Goal: Transaction & Acquisition: Obtain resource

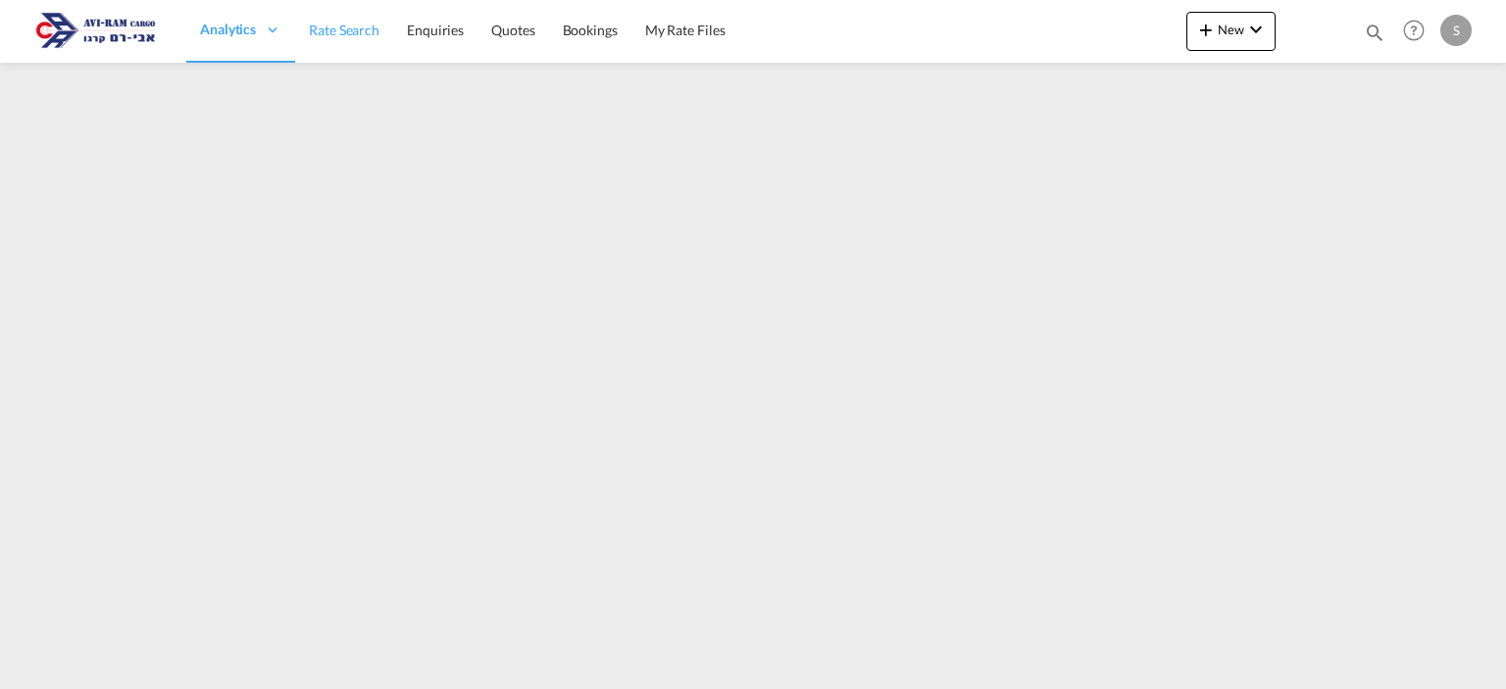
click at [353, 22] on span "Rate Search" at bounding box center [344, 30] width 71 height 17
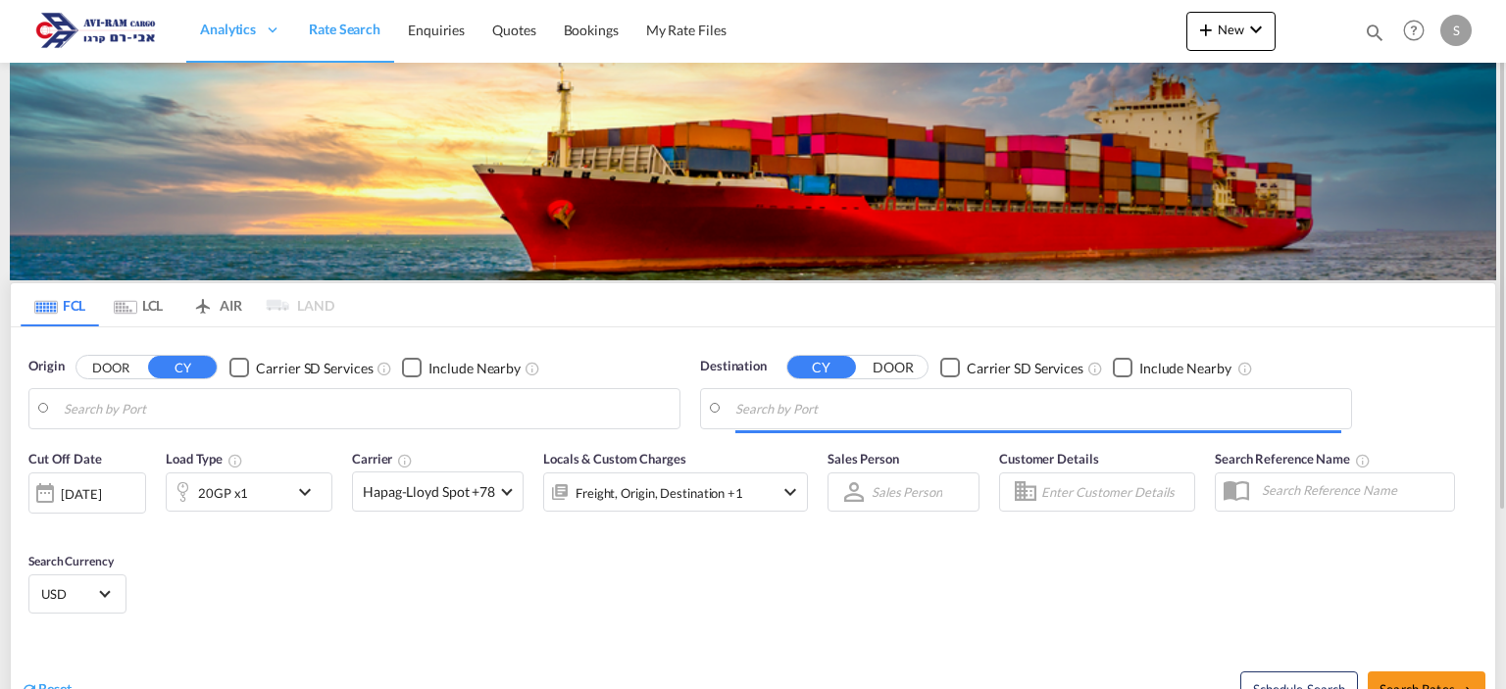
click at [153, 308] on md-tab-item "LCL" at bounding box center [138, 304] width 78 height 43
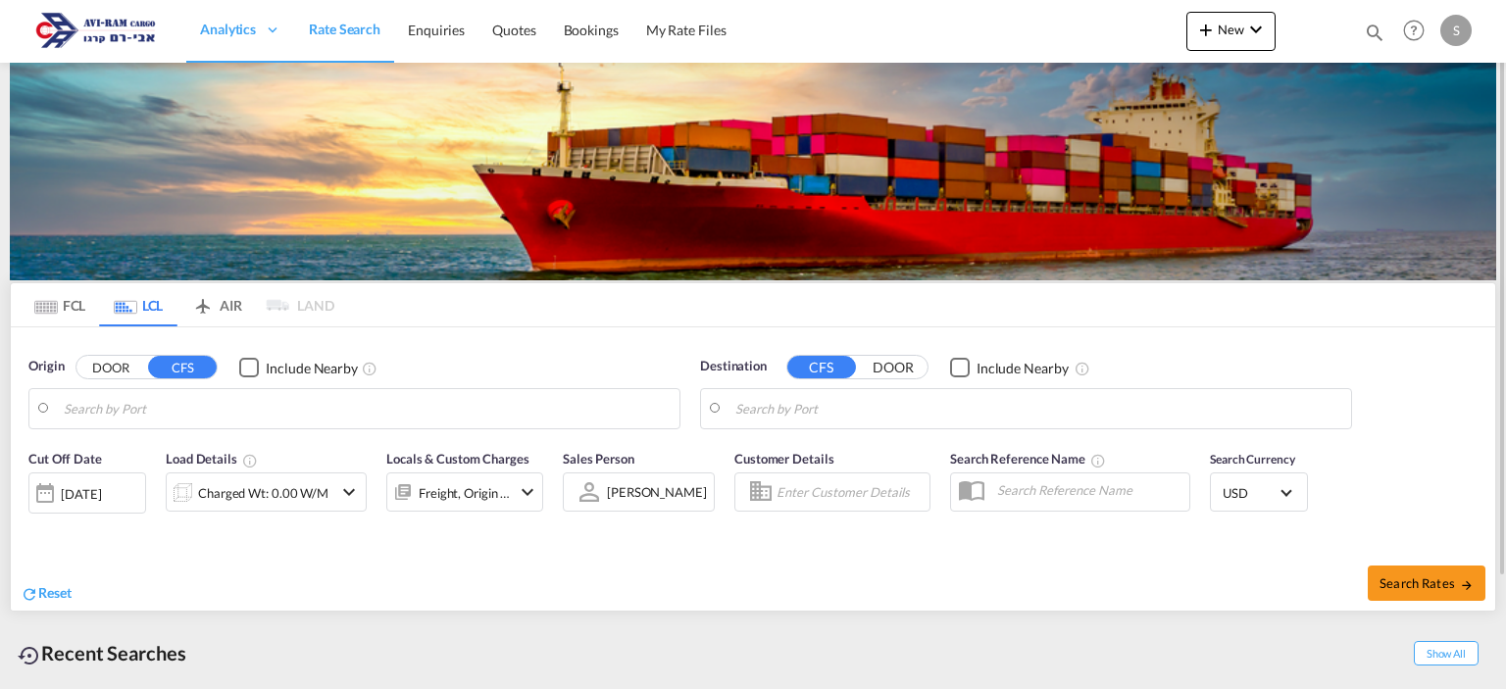
type input "[GEOGRAPHIC_DATA], TRIST"
type input "Ashdod, ILASH"
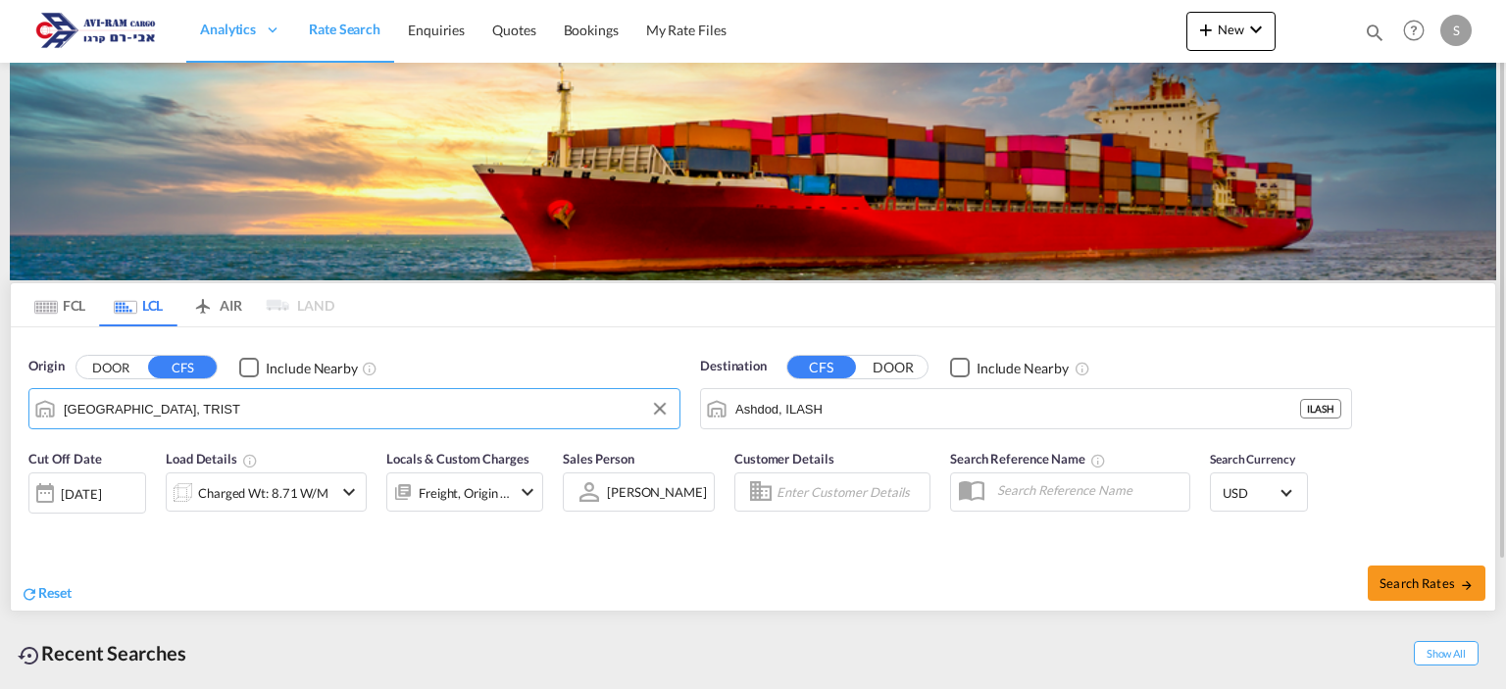
click at [149, 411] on input "[GEOGRAPHIC_DATA], TRIST" at bounding box center [367, 408] width 606 height 29
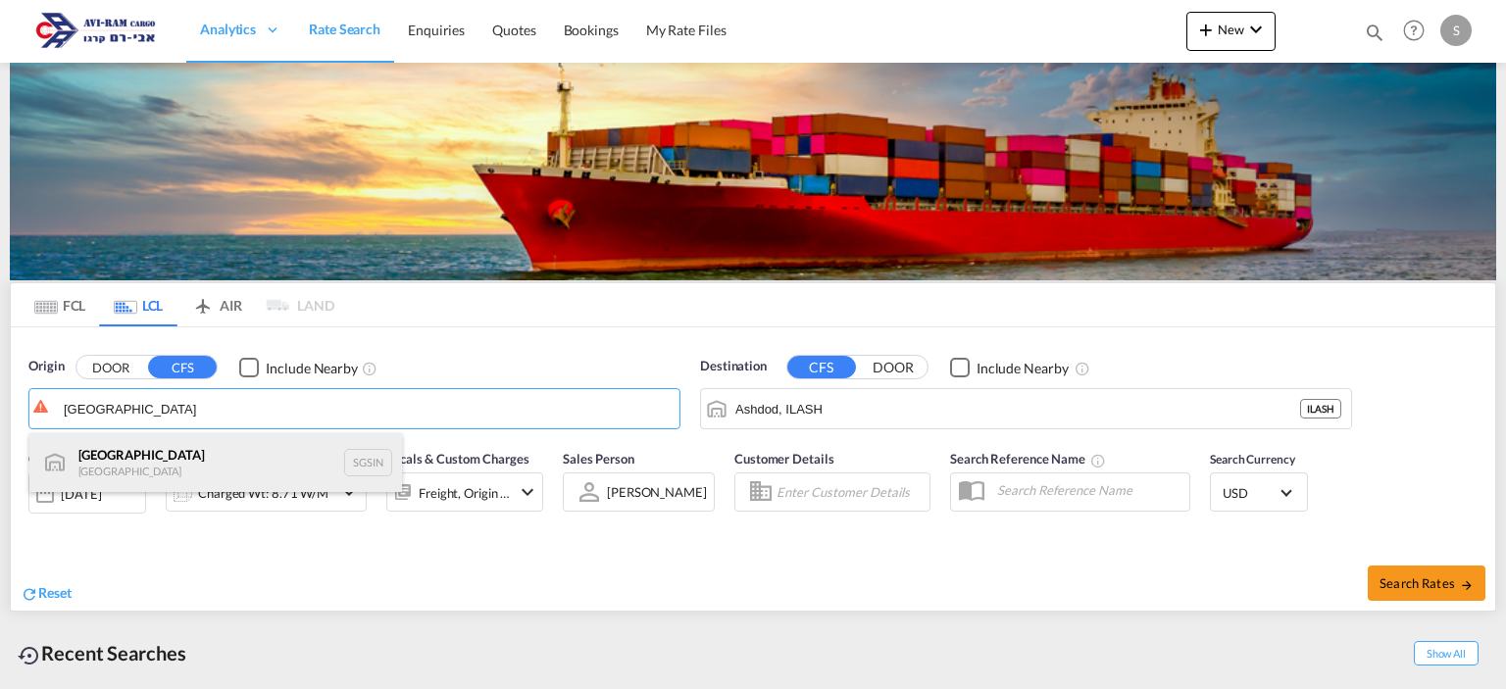
click at [145, 453] on div "Singapore Singapore SGSIN" at bounding box center [215, 462] width 373 height 59
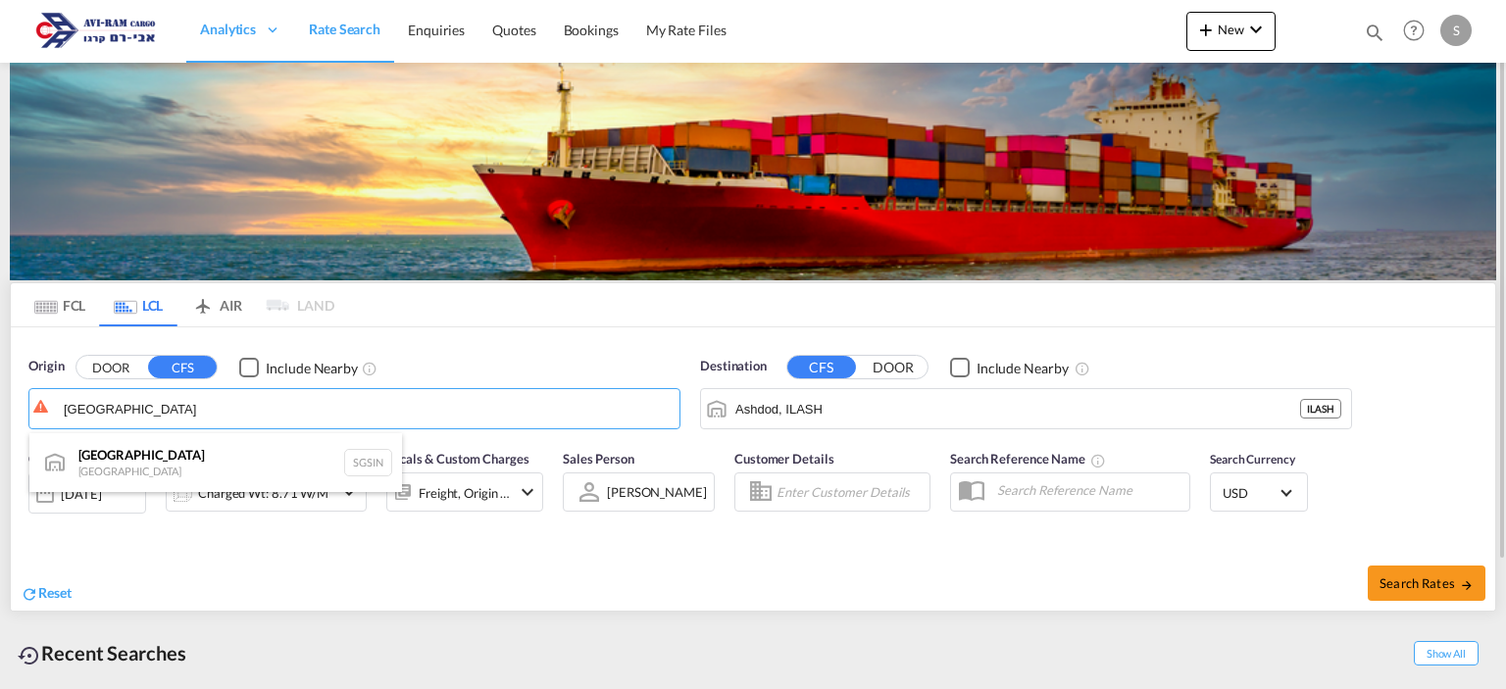
type input "[GEOGRAPHIC_DATA], SGSIN"
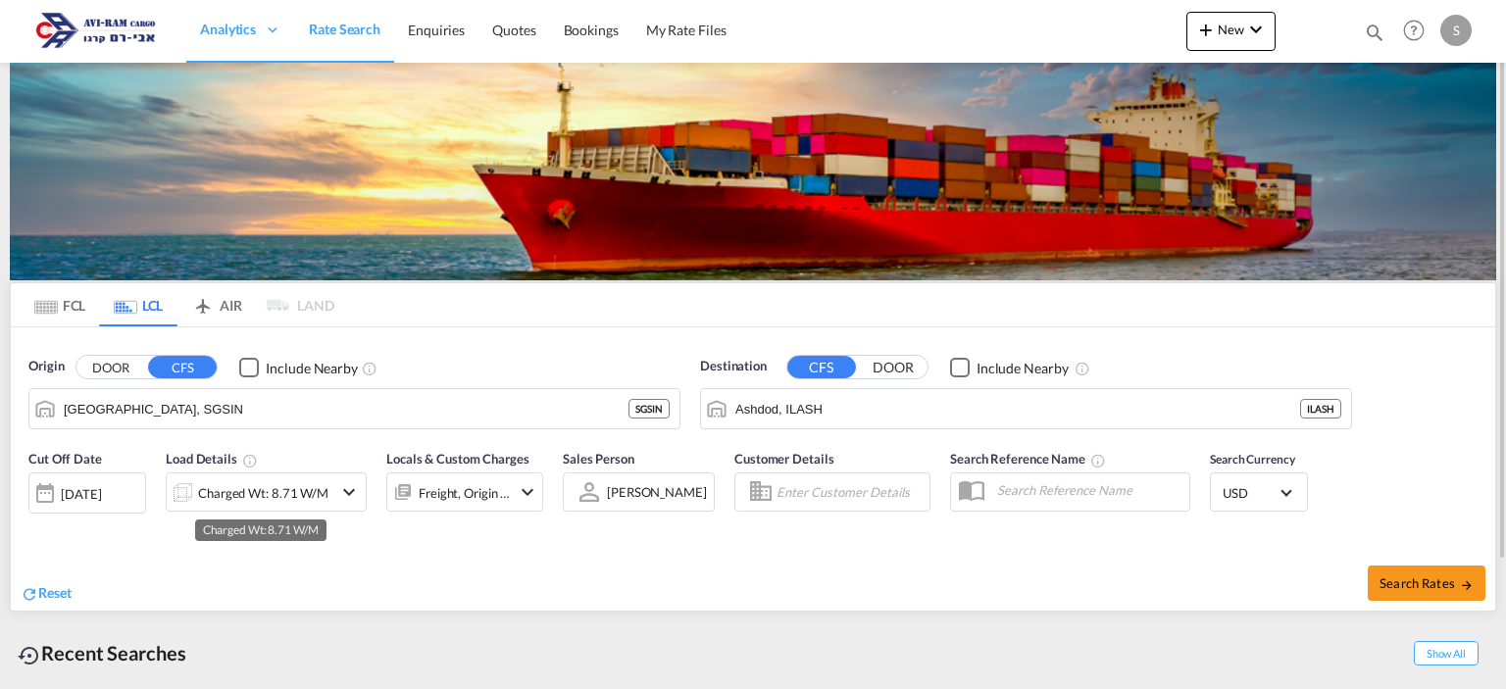
click at [269, 502] on div "Charged Wt: 8.71 W/M" at bounding box center [263, 492] width 130 height 27
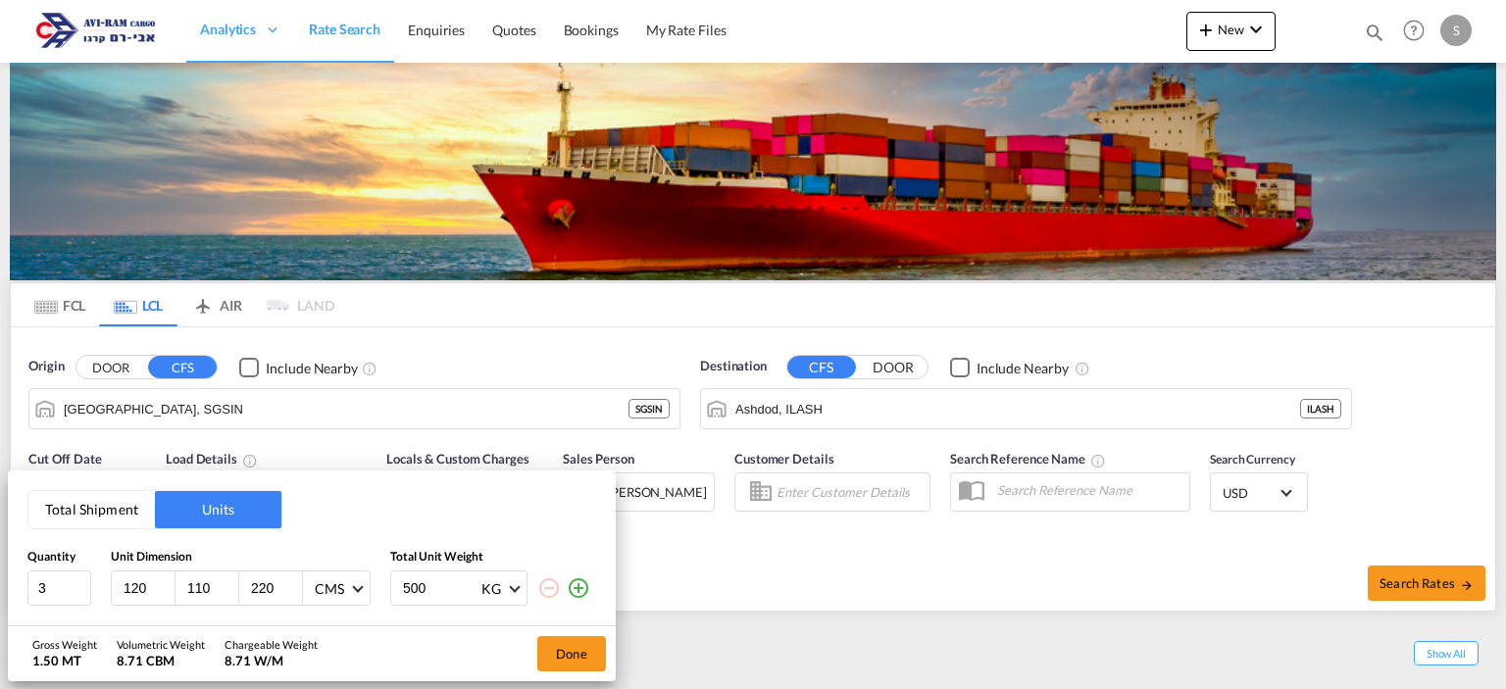
click at [118, 501] on button "Total Shipment" at bounding box center [91, 509] width 126 height 37
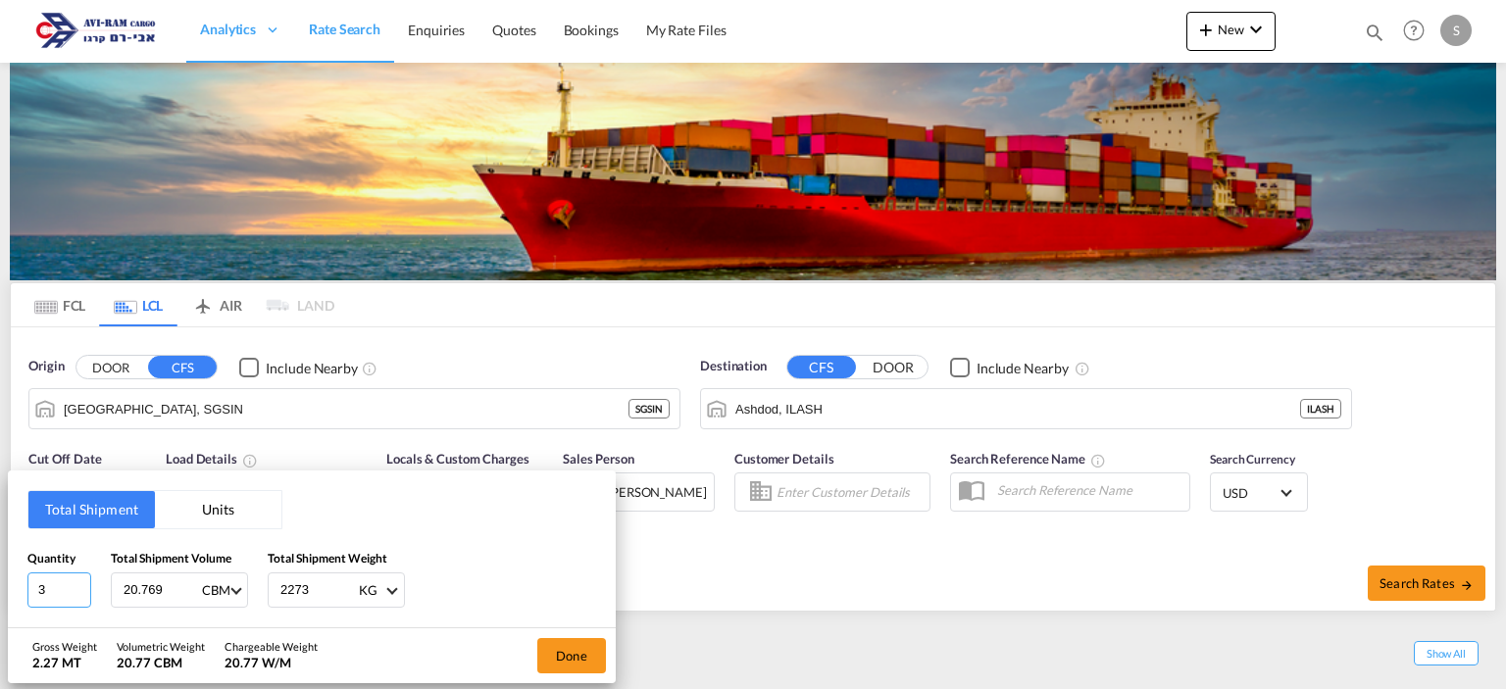
drag, startPoint x: 51, startPoint y: 595, endPoint x: 0, endPoint y: 575, distance: 54.6
click at [0, 575] on div "Total Shipment Units Quantity 3 Total Shipment Volume 20.769 CBM CBM CFT Total …" at bounding box center [753, 344] width 1506 height 689
type input "6"
type input "14.5"
type input "2150"
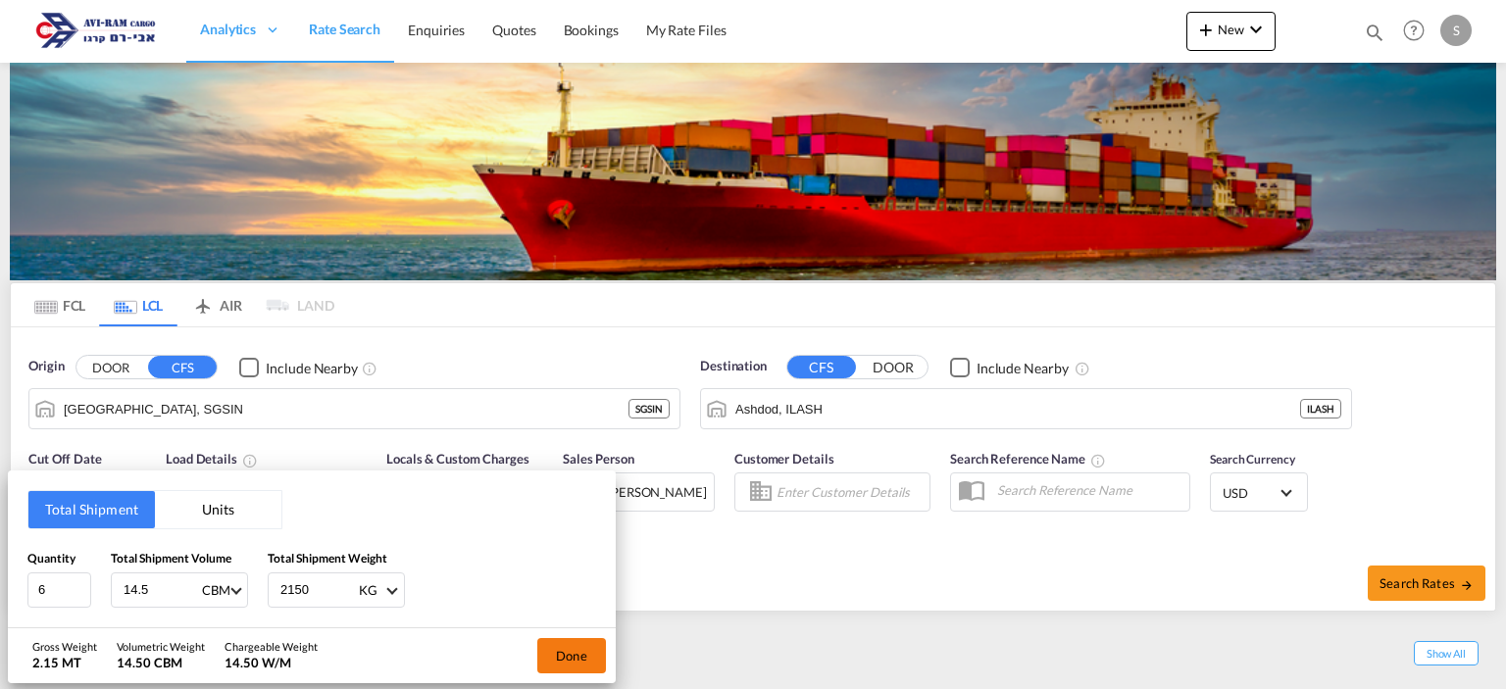
click at [581, 654] on button "Done" at bounding box center [571, 655] width 69 height 35
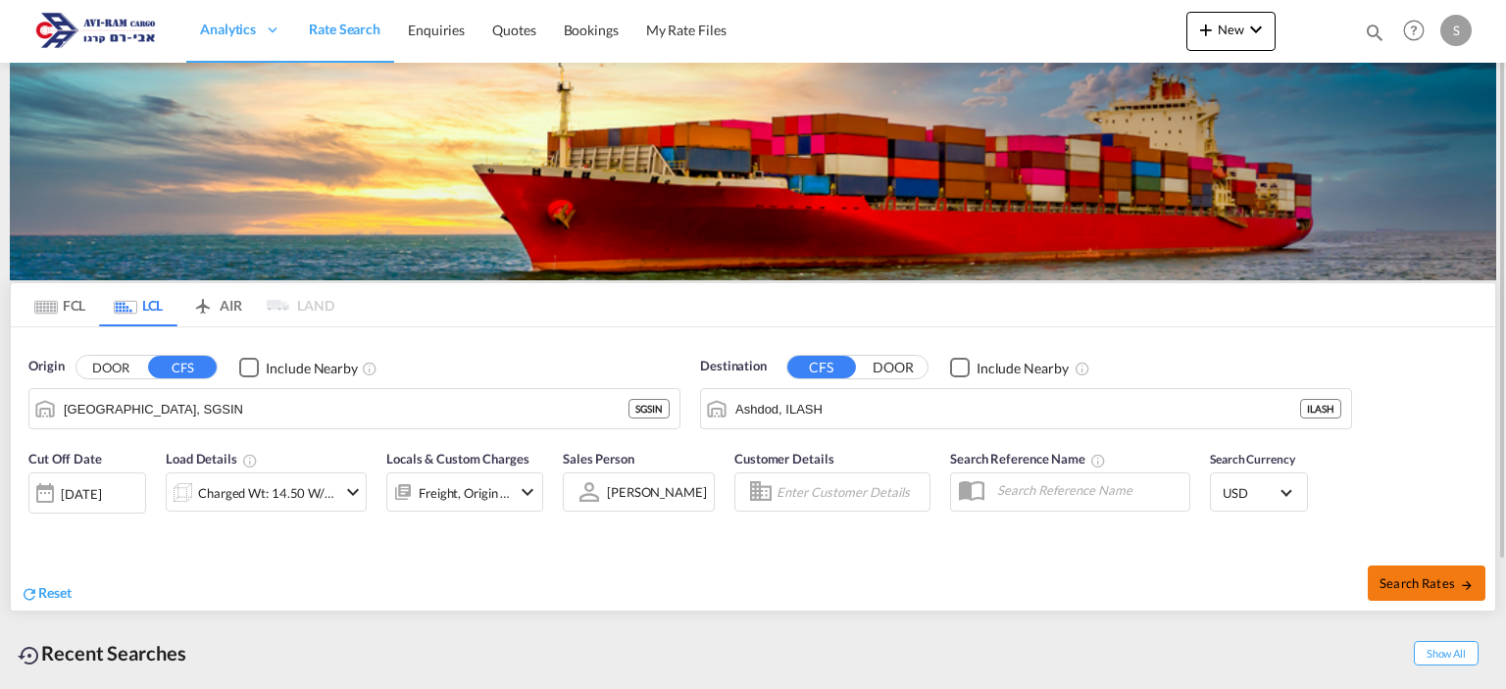
click at [1386, 576] on span "Search Rates" at bounding box center [1426, 583] width 94 height 16
type input "SGSIN to ILASH / [DATE]"
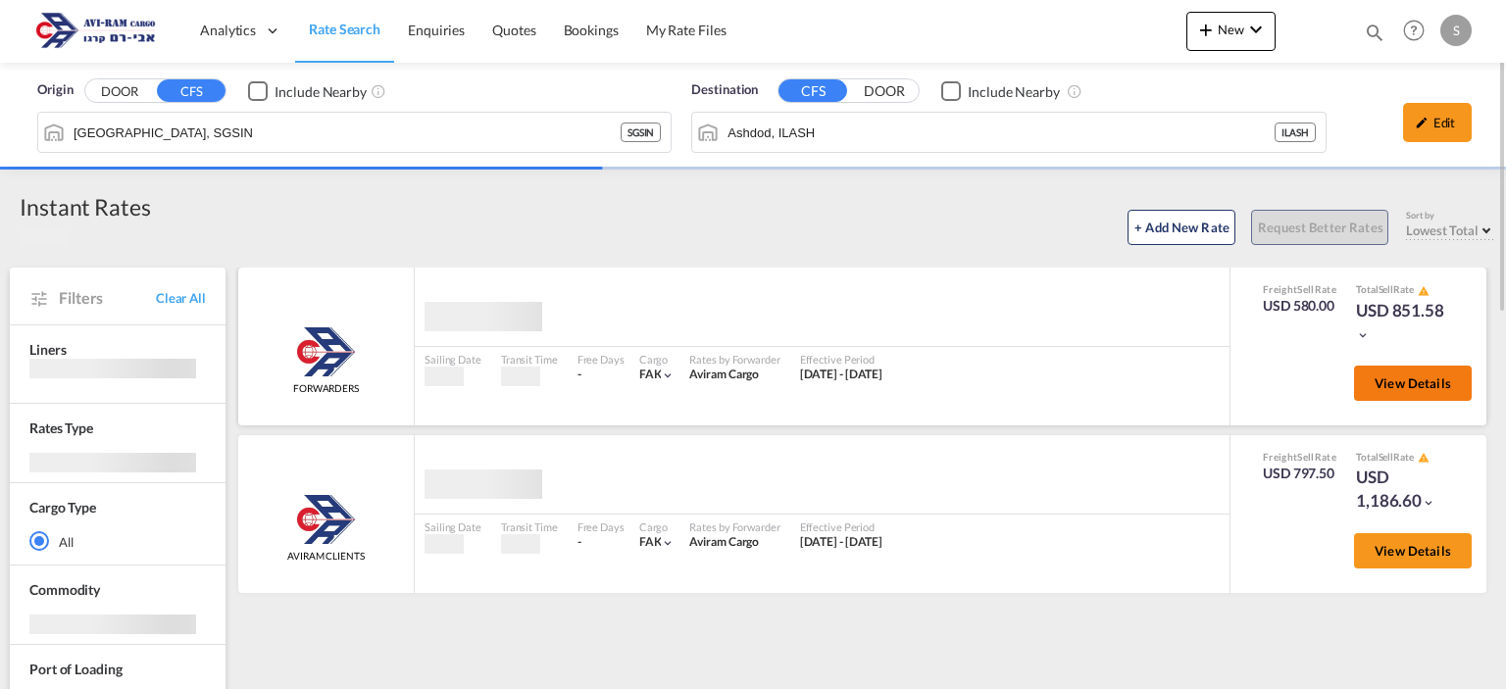
click at [1397, 380] on span "View Details" at bounding box center [1412, 383] width 76 height 16
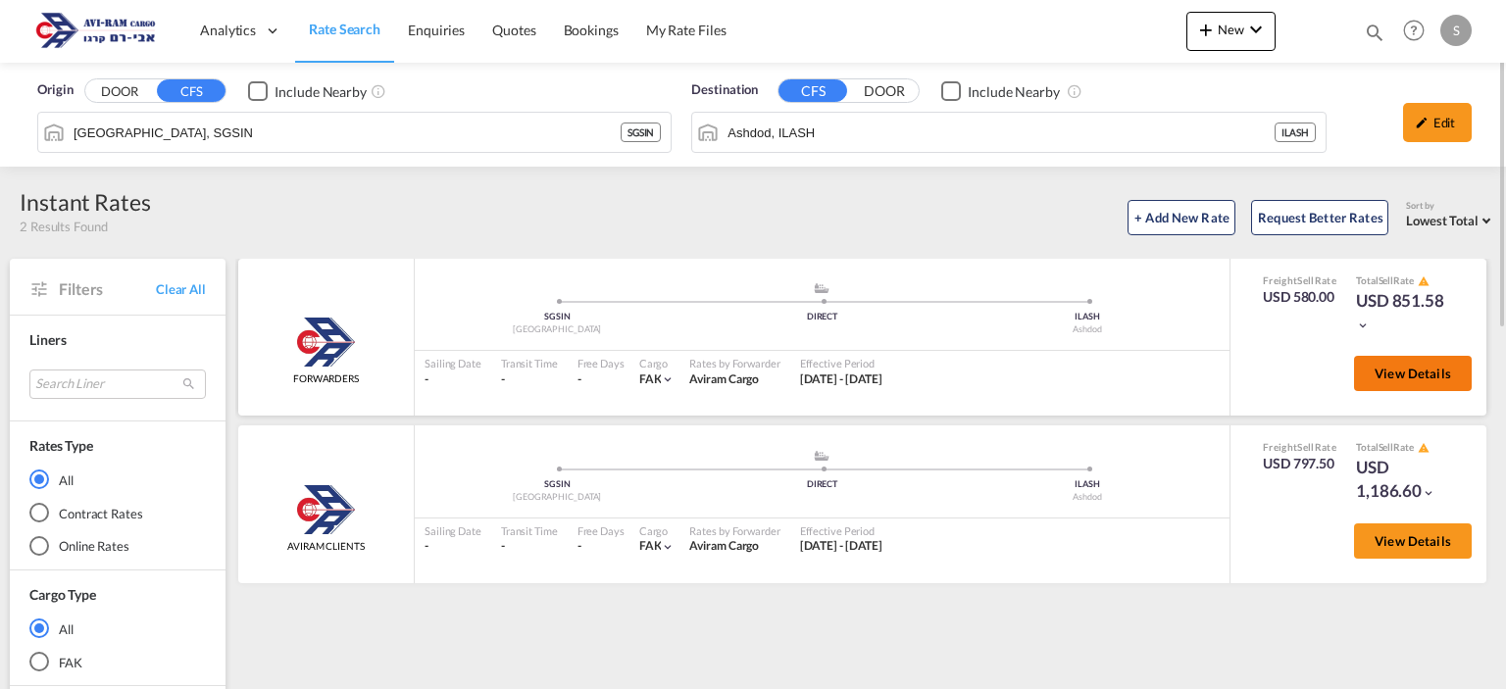
click at [1397, 380] on button "View Details" at bounding box center [1413, 373] width 118 height 35
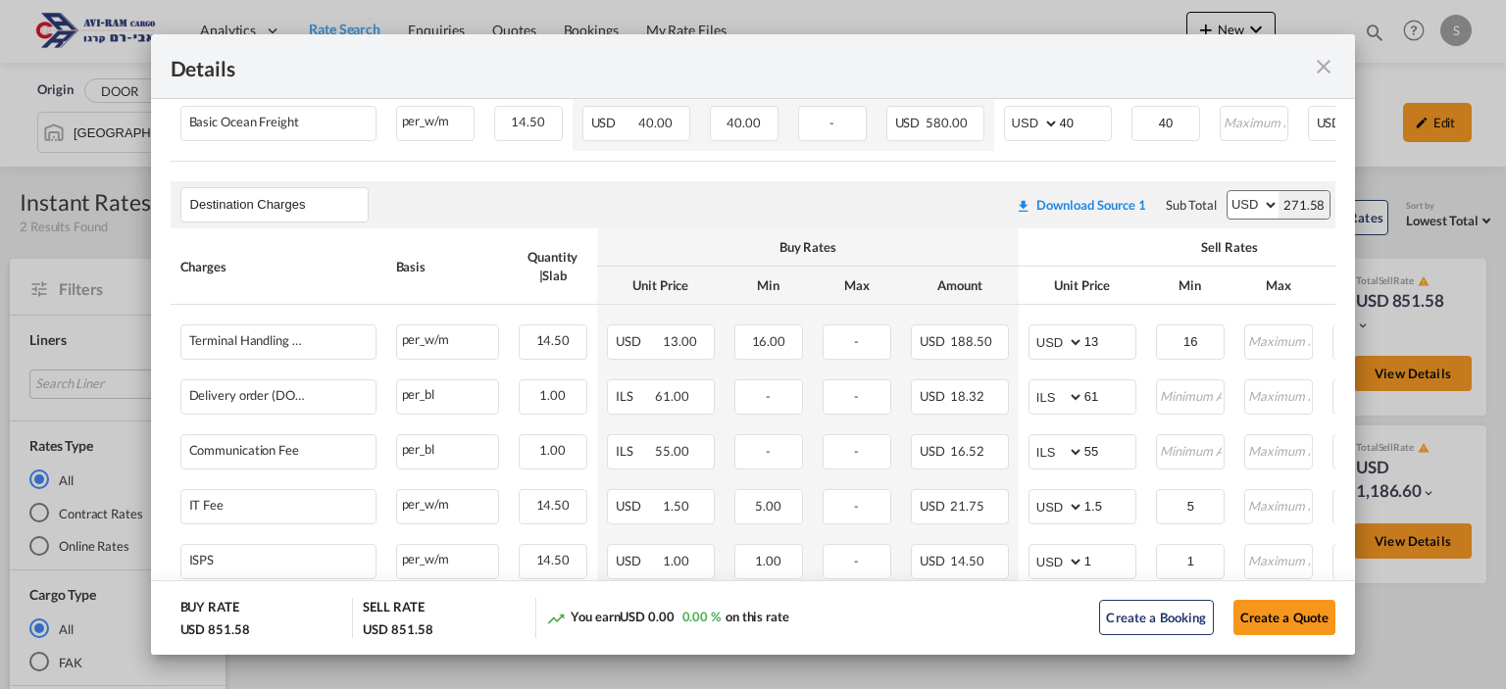
scroll to position [519, 0]
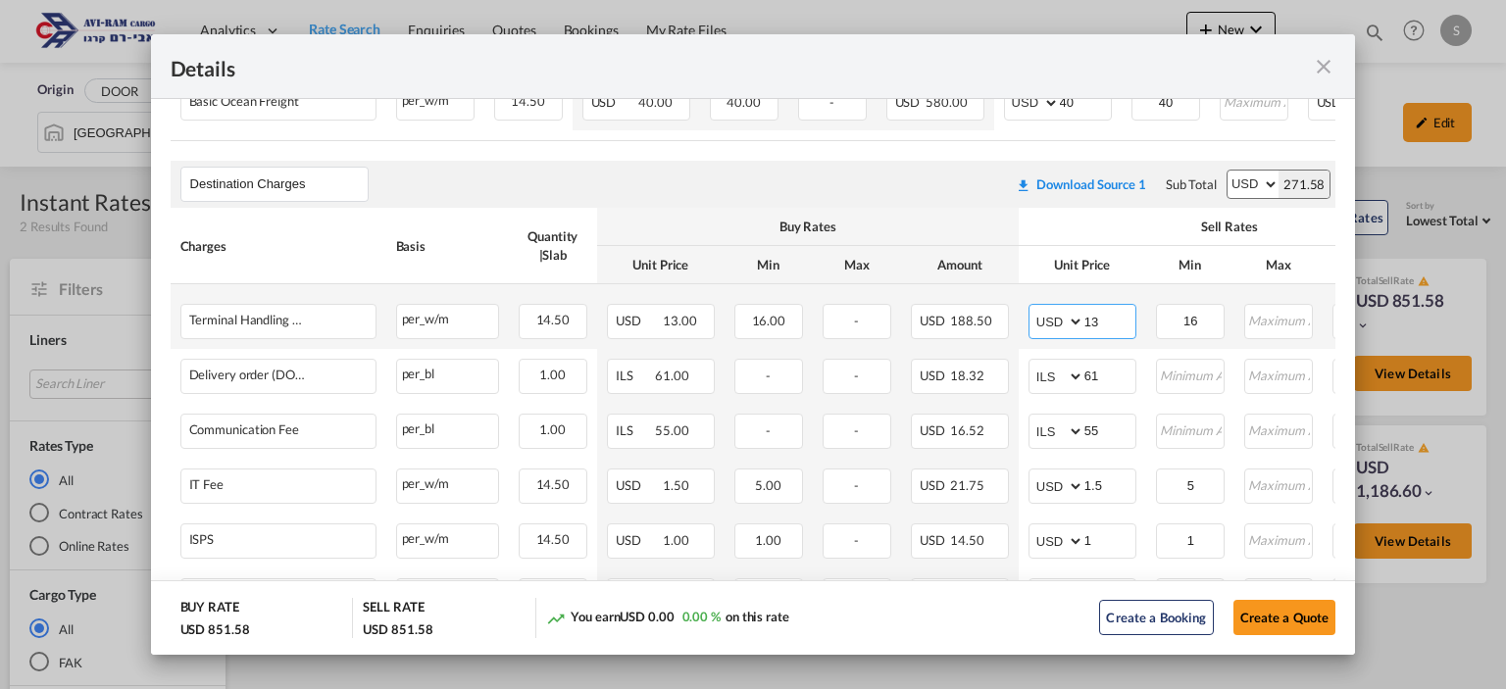
drag, startPoint x: 1103, startPoint y: 323, endPoint x: 1034, endPoint y: 322, distance: 68.6
click at [1034, 322] on md-input-container "AED AFN ALL AMD ANG AOA ARS AUD AWG AZN BAM BBD BDT BGN BHD BIF BMD BND BOB BRL…" at bounding box center [1082, 321] width 108 height 35
type input "16"
type input "116"
type input "66"
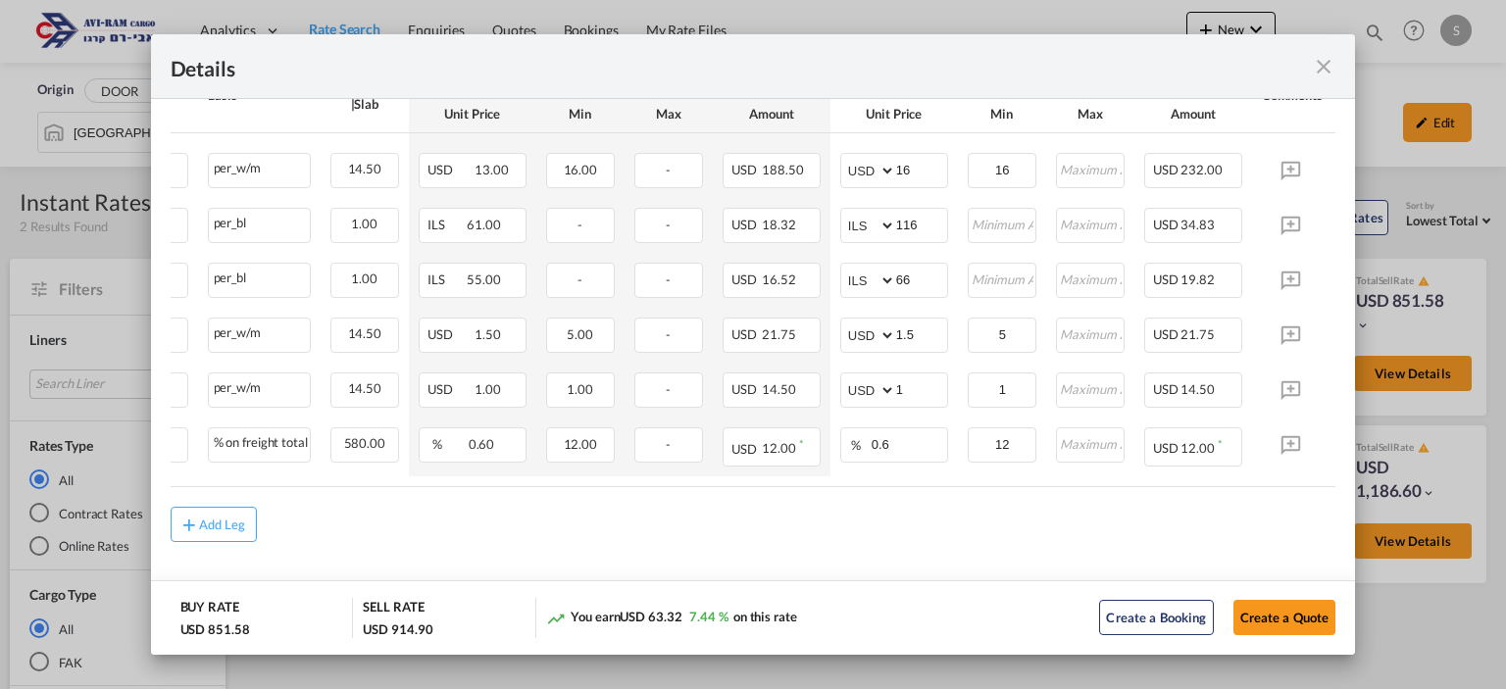
scroll to position [0, 263]
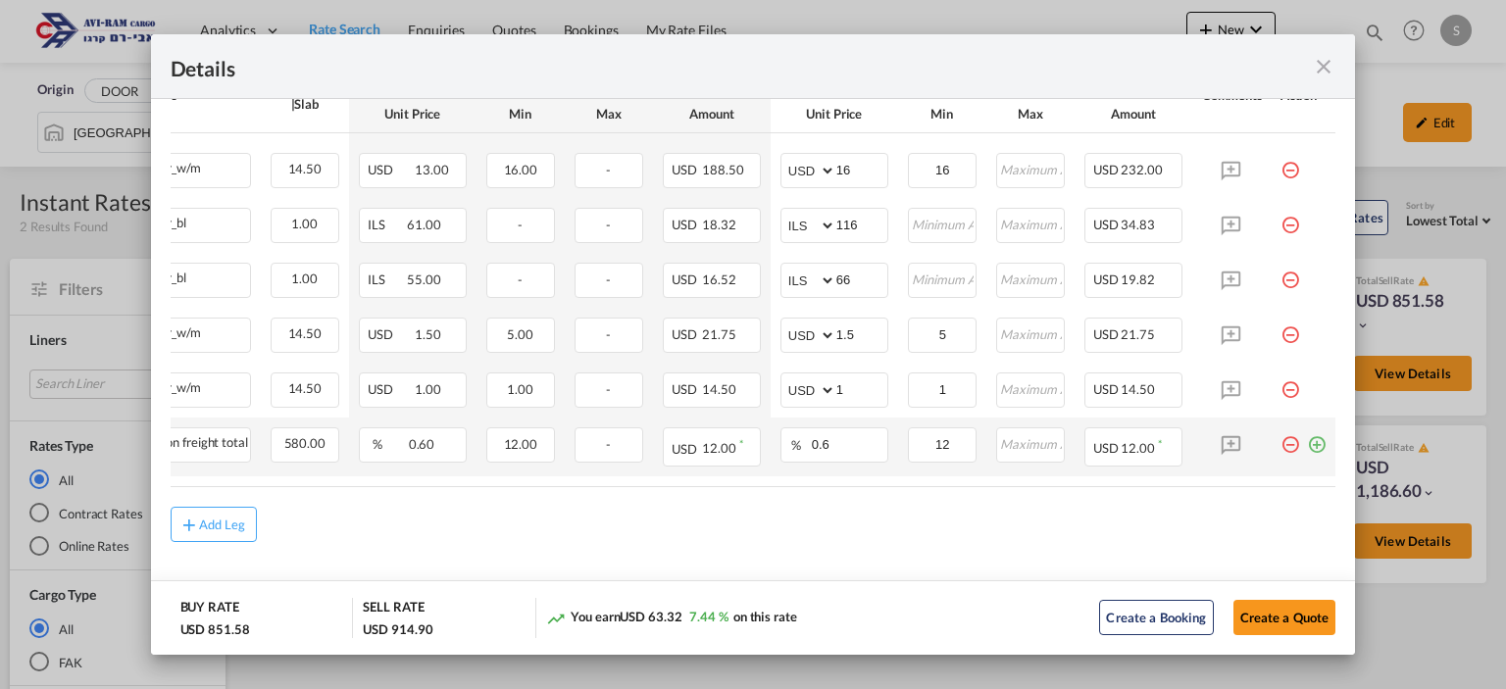
click at [1307, 440] on md-icon "icon-plus-circle-outline green-400-fg" at bounding box center [1317, 437] width 20 height 20
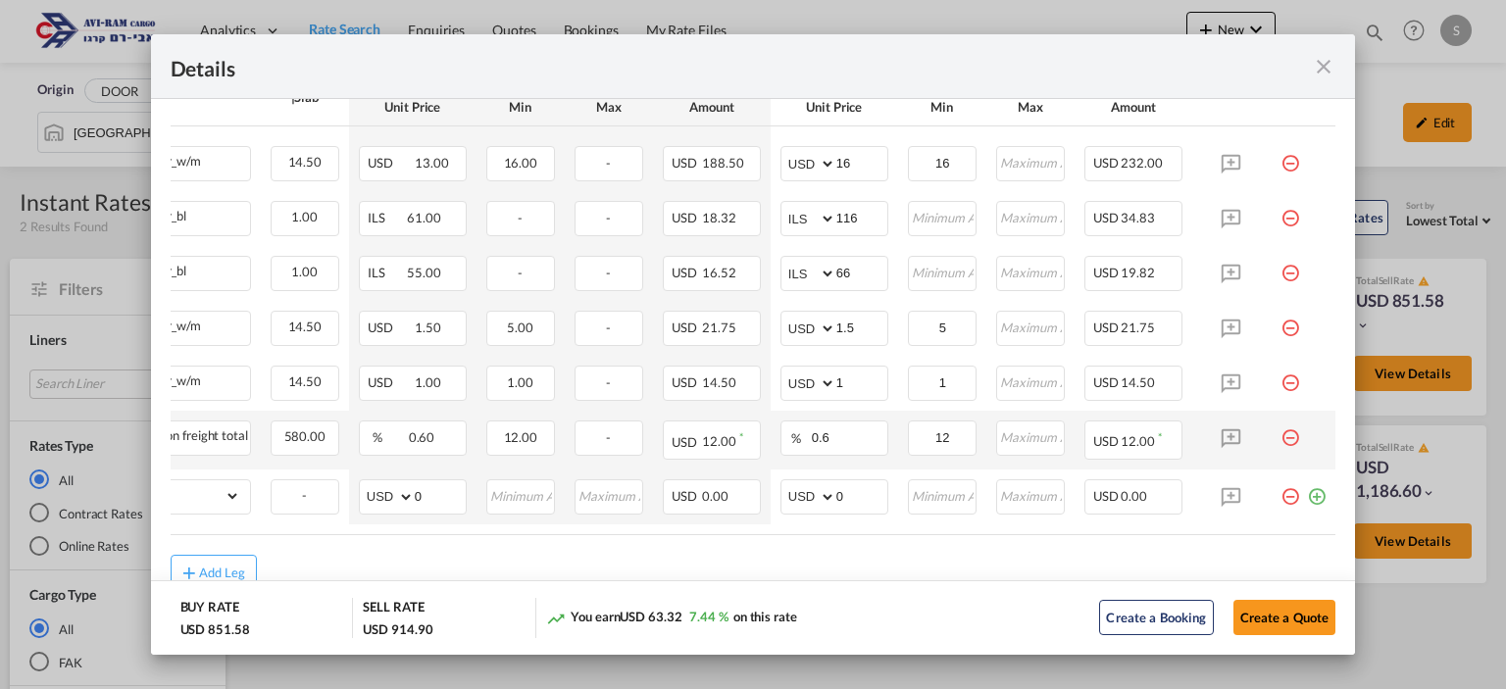
scroll to position [0, 0]
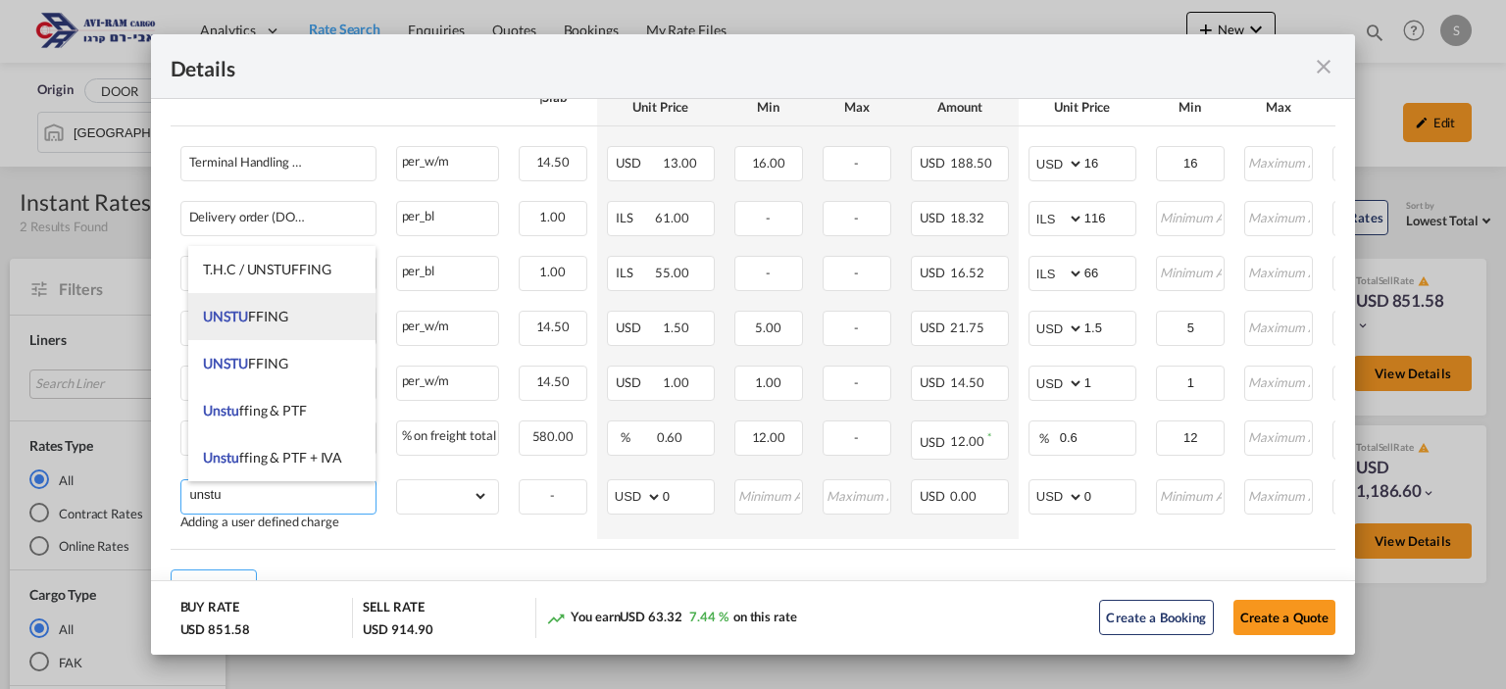
click at [252, 319] on span "UNSTU FFING" at bounding box center [245, 316] width 84 height 17
type input "UNSTUFFING"
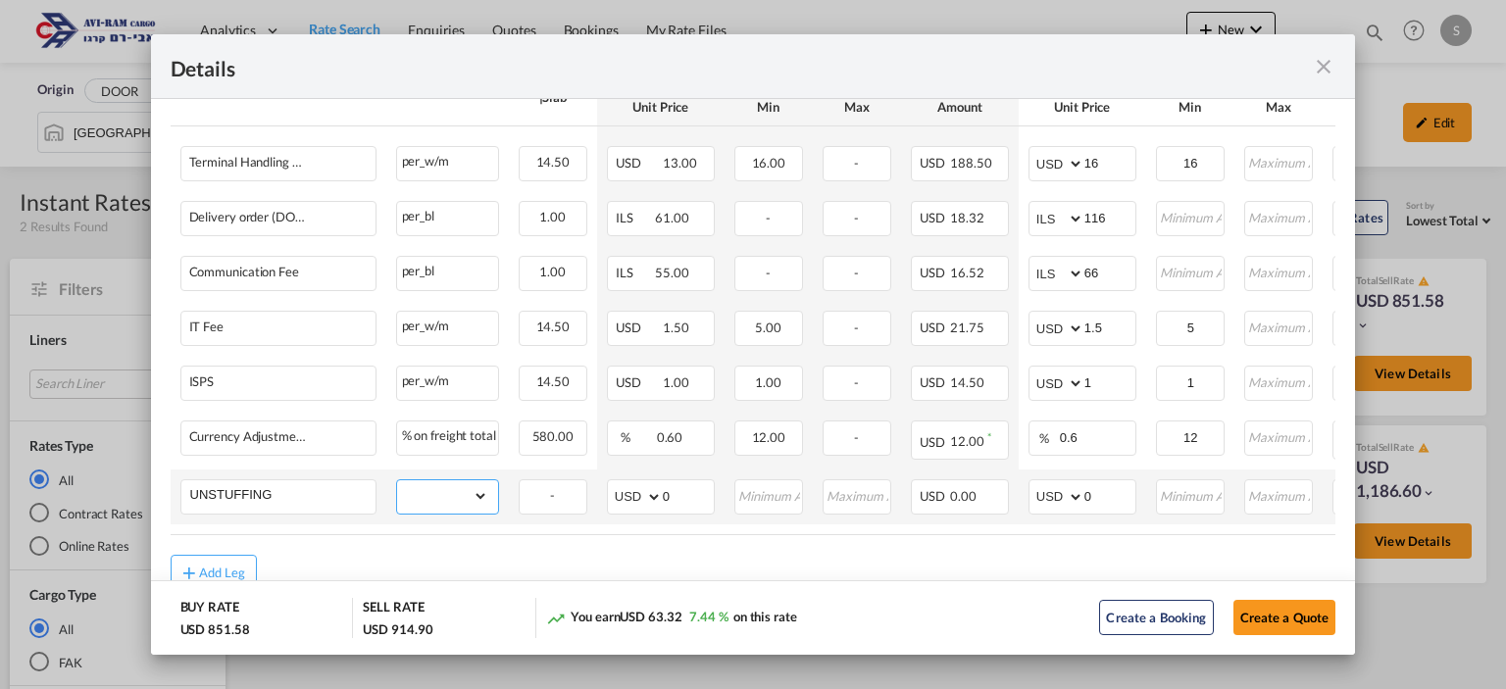
click at [415, 488] on select "gross_weight volumetric_weight per_shipment per_bl per_km per_hawb per_kg flat …" at bounding box center [442, 495] width 91 height 31
select select "per_ton"
click at [397, 481] on select "gross_weight volumetric_weight per_shipment per_bl per_km per_hawb per_kg flat …" at bounding box center [442, 495] width 91 height 31
drag, startPoint x: 1086, startPoint y: 495, endPoint x: 1062, endPoint y: 490, distance: 25.0
click at [1063, 489] on md-input-container "AED AFN ALL AMD ANG AOA ARS AUD AWG AZN BAM BBD BDT BGN BHD BIF BMD BND BOB BRL…" at bounding box center [1082, 496] width 108 height 35
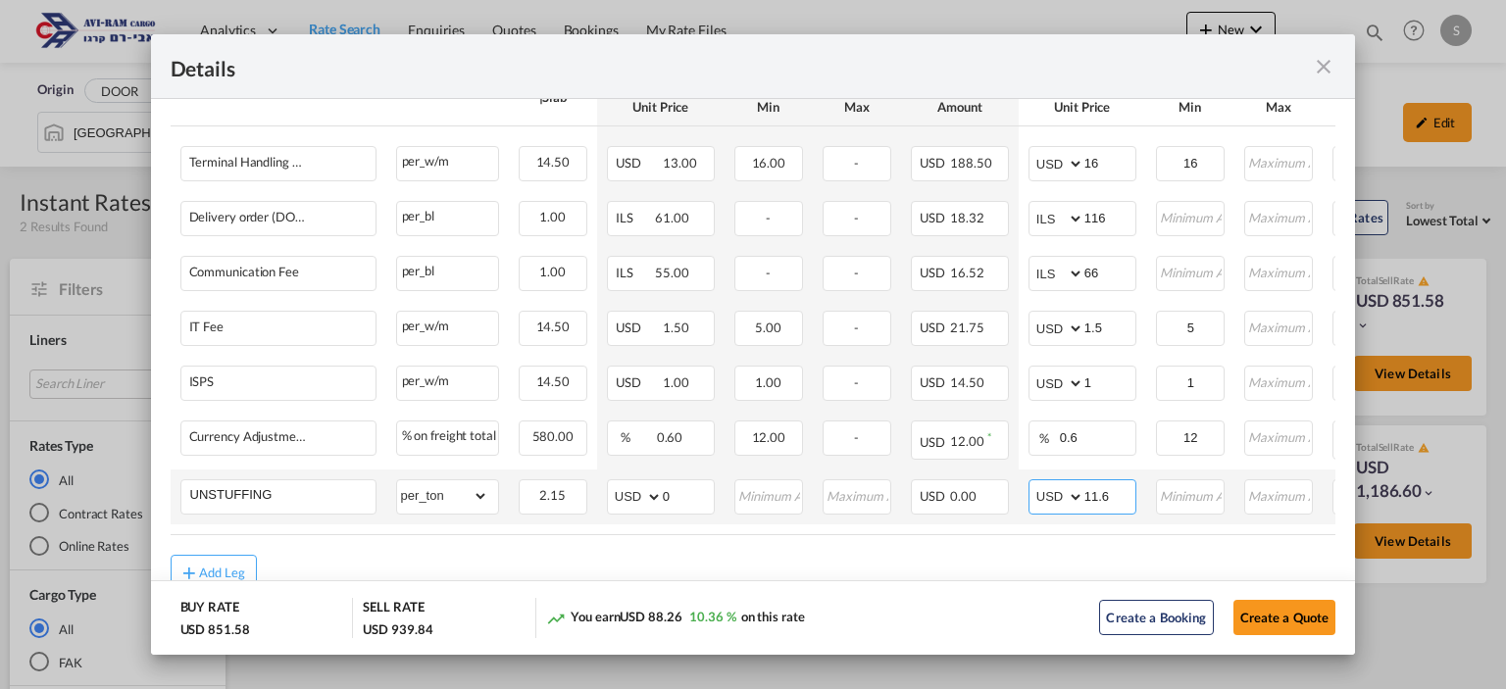
type input "11.6"
type input "12"
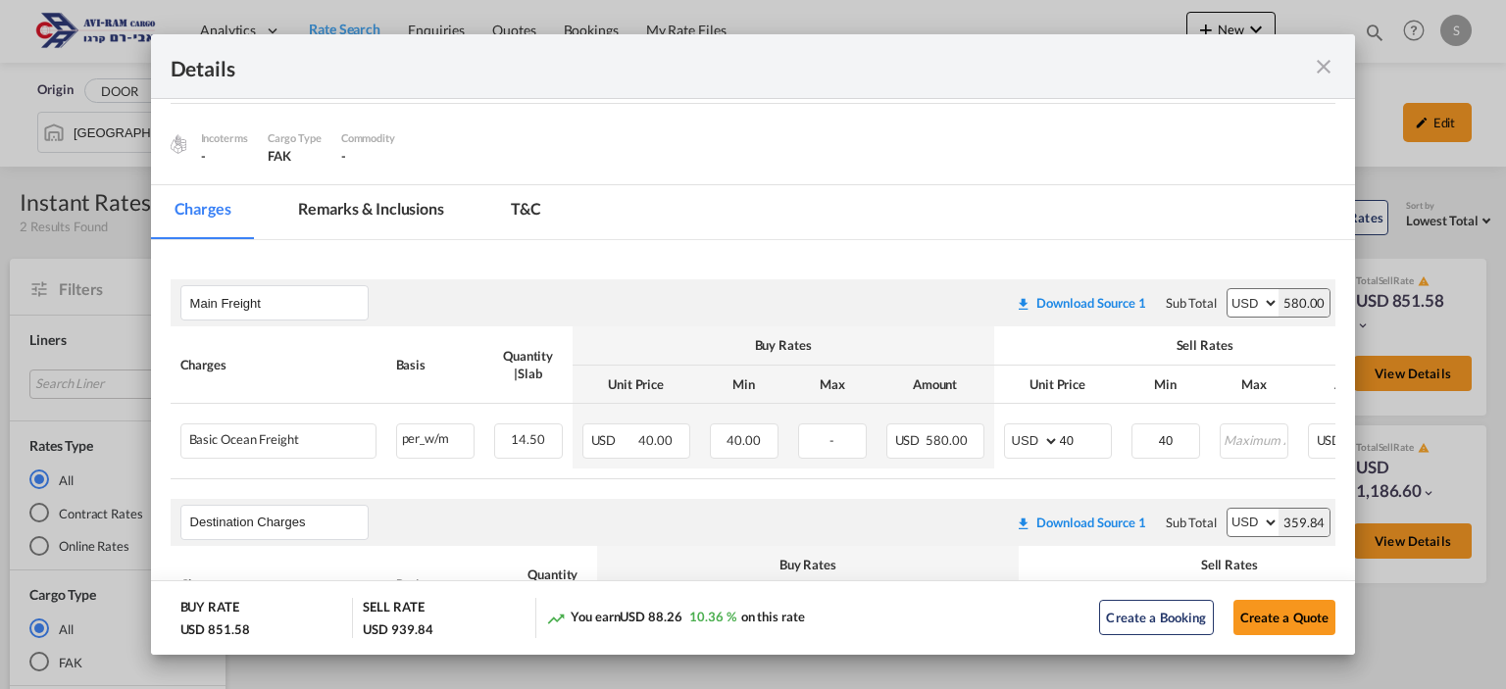
scroll to position [184, 0]
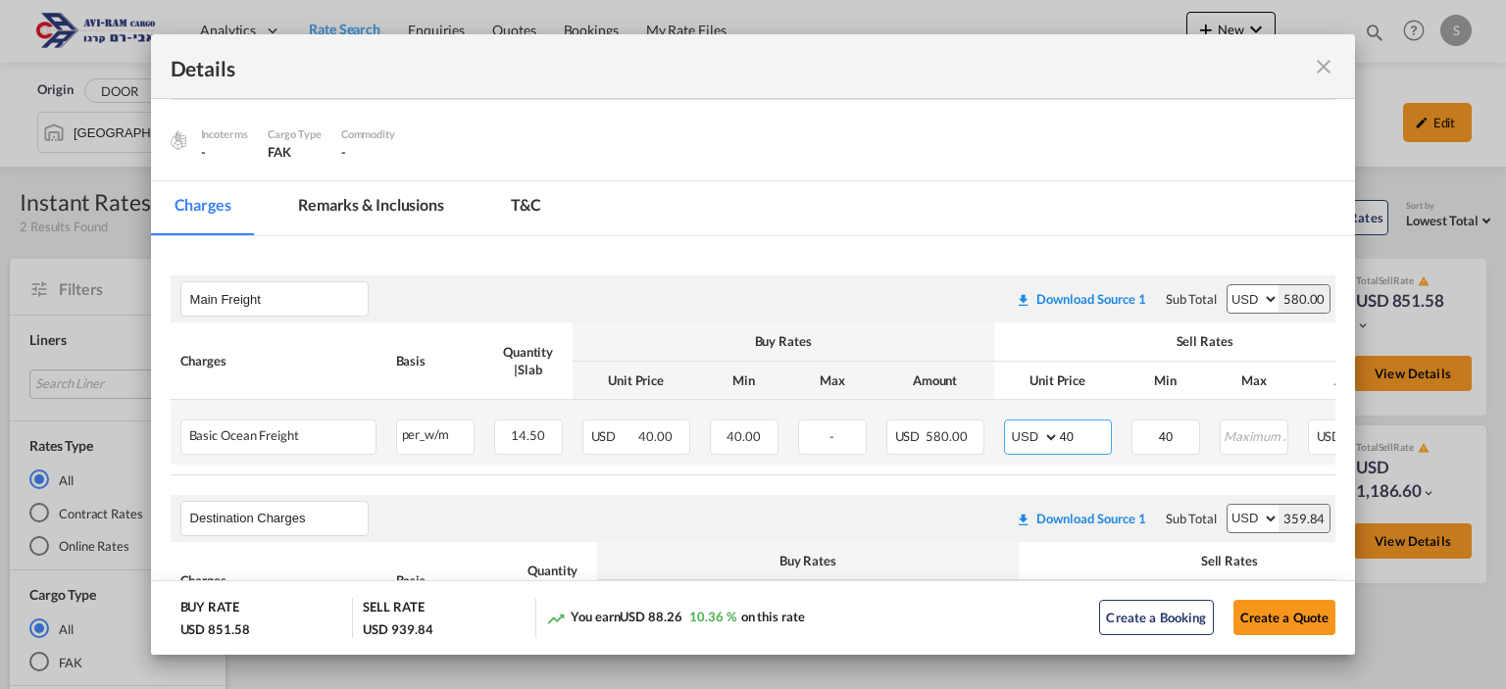
drag, startPoint x: 1086, startPoint y: 431, endPoint x: 1004, endPoint y: 427, distance: 82.4
click at [1004, 426] on md-input-container "AED AFN ALL AMD ANG AOA ARS AUD AWG AZN BAM BBD BDT BGN BHD BIF BMD BND [PERSON…" at bounding box center [1058, 437] width 108 height 35
type input "35"
click at [1293, 620] on button "Create a Quote" at bounding box center [1284, 617] width 103 height 35
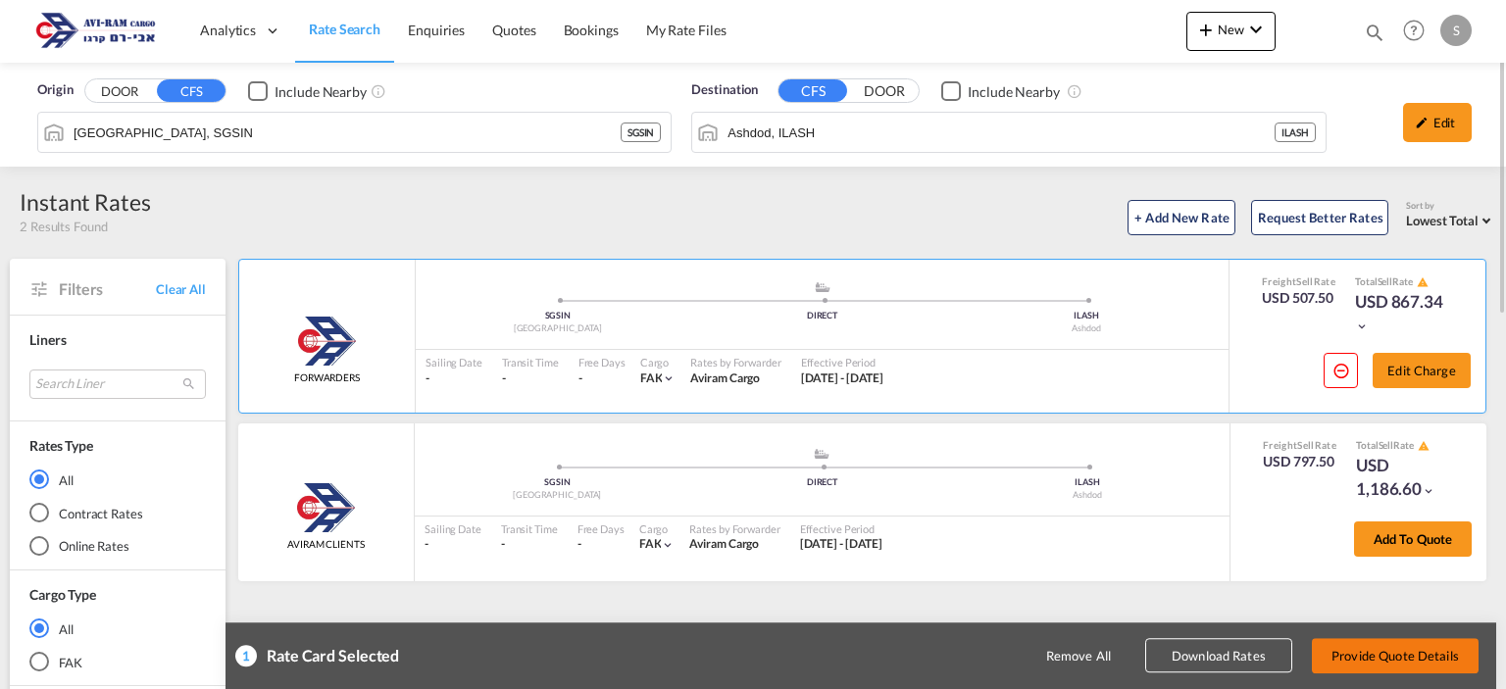
click at [1353, 650] on button "Provide Quote Details" at bounding box center [1395, 655] width 167 height 35
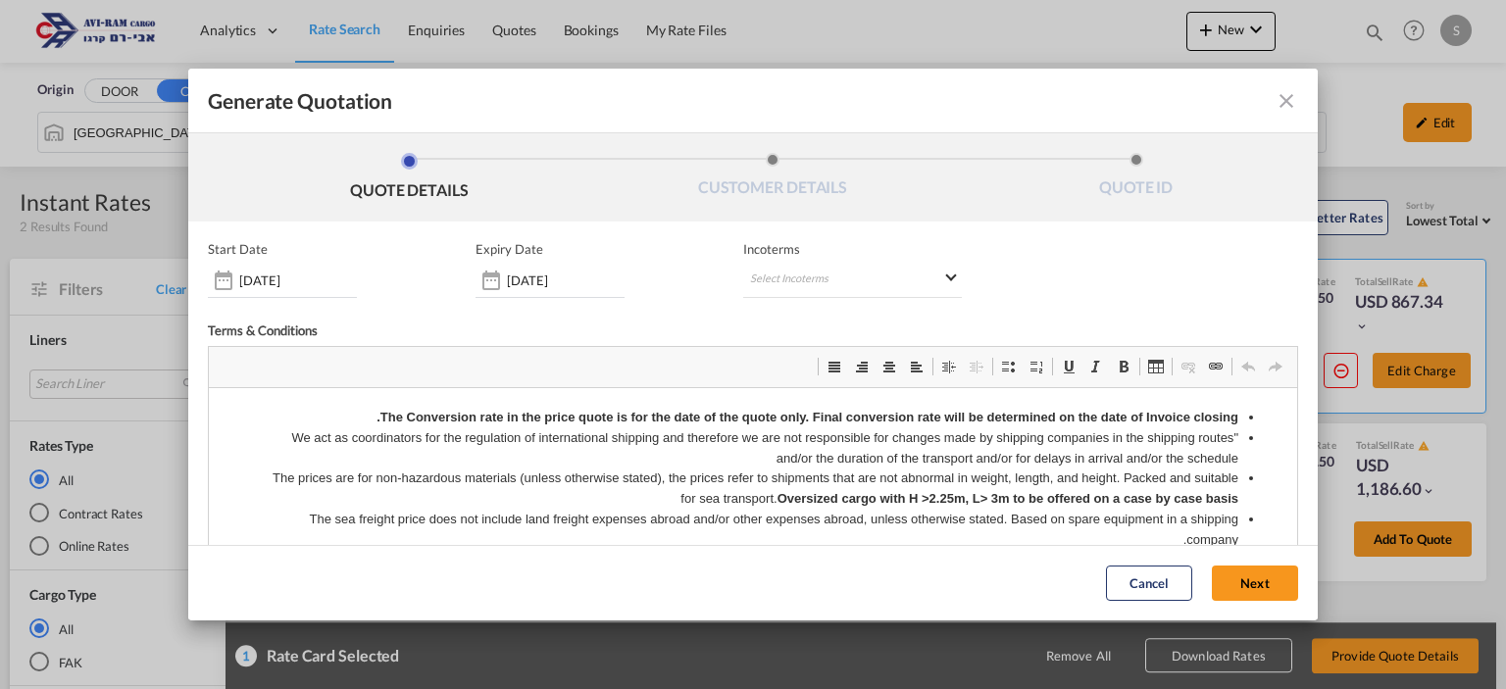
scroll to position [0, 0]
click at [559, 277] on input "[DATE]" at bounding box center [566, 281] width 118 height 16
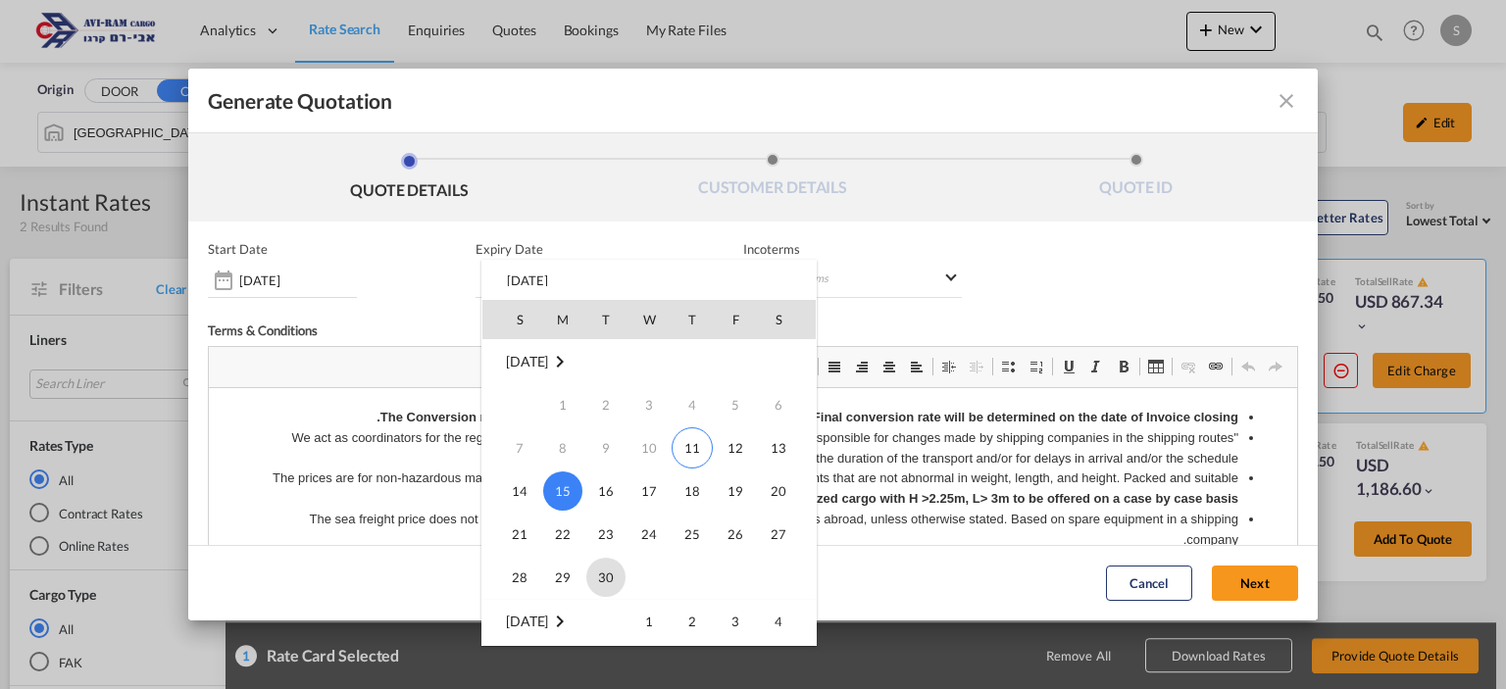
click at [602, 572] on span "30" at bounding box center [605, 577] width 39 height 39
type input "[DATE]"
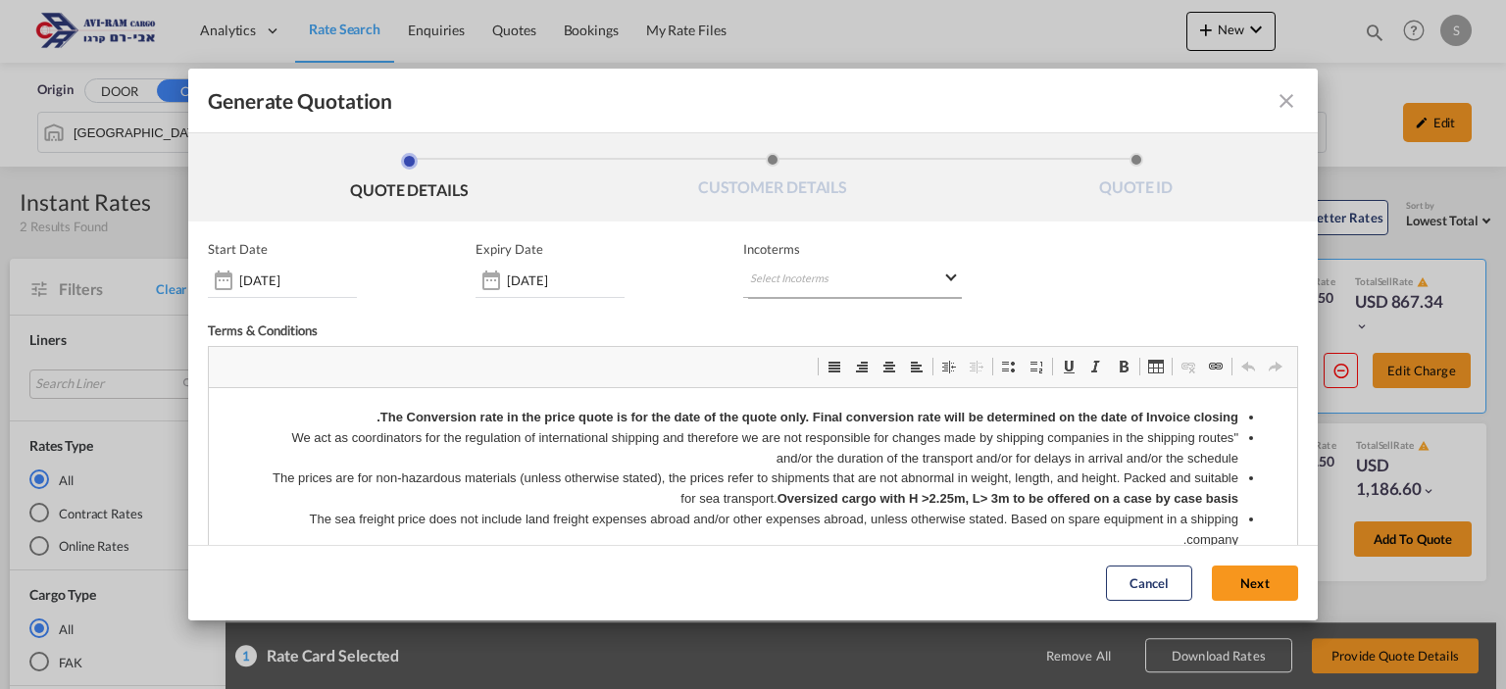
click at [831, 276] on md-select "Select Incoterms FOB - export Free on Board FAS - export Free Alongside Ship FC…" at bounding box center [852, 280] width 218 height 35
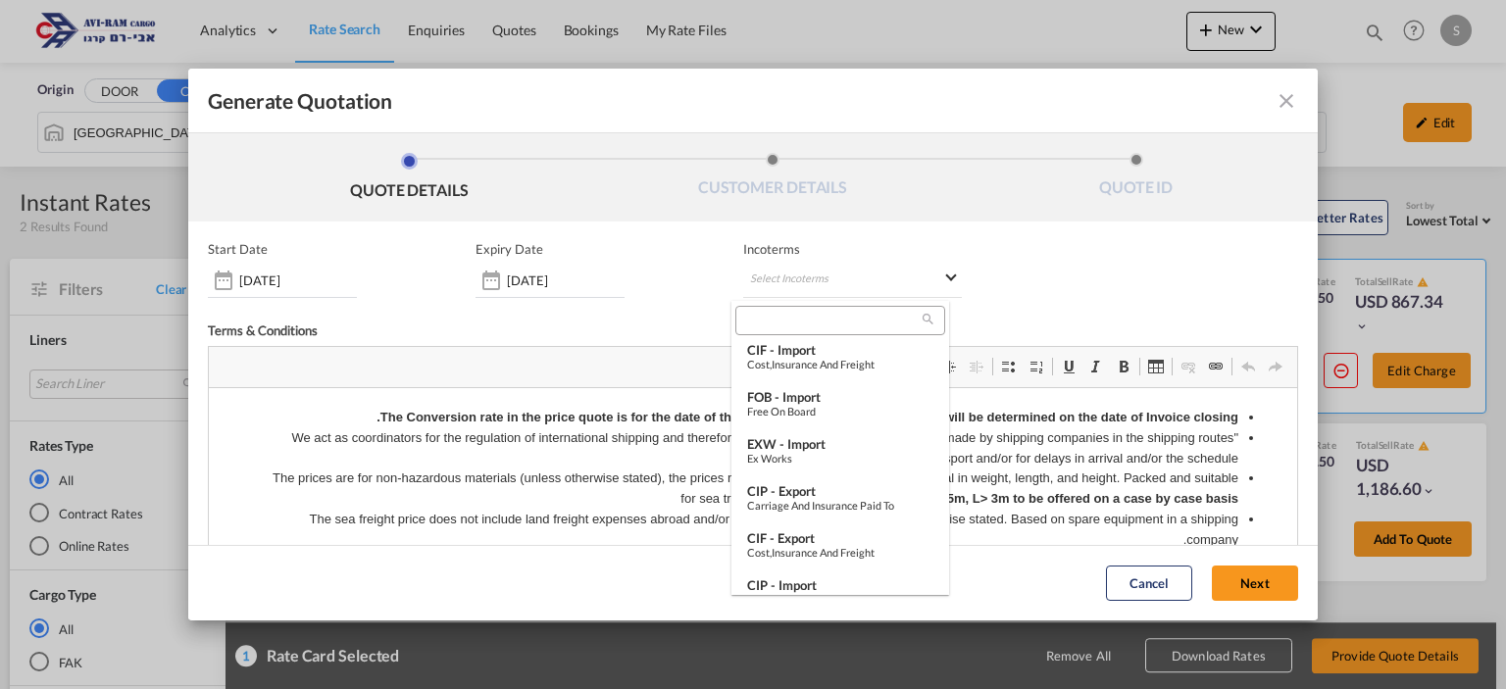
scroll to position [498, 0]
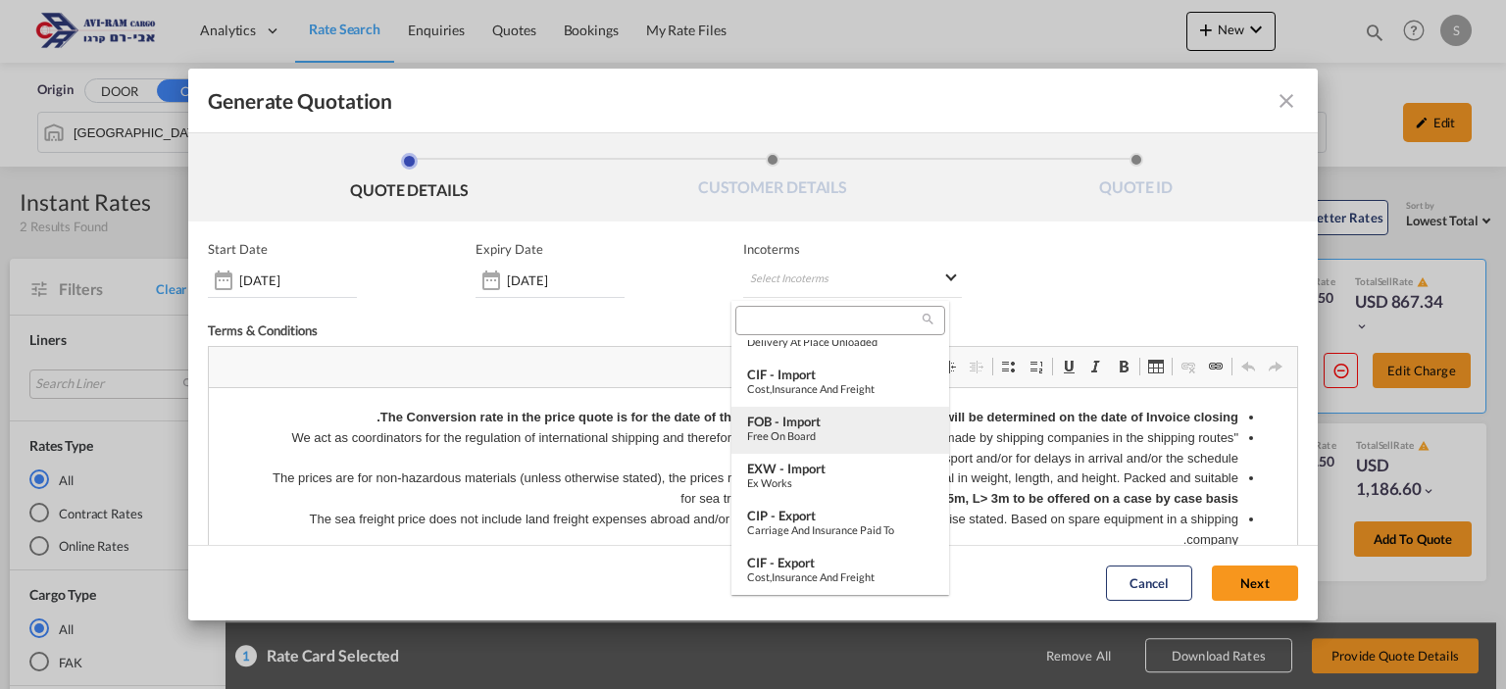
click at [840, 429] on div "Free on Board" at bounding box center [840, 435] width 186 height 13
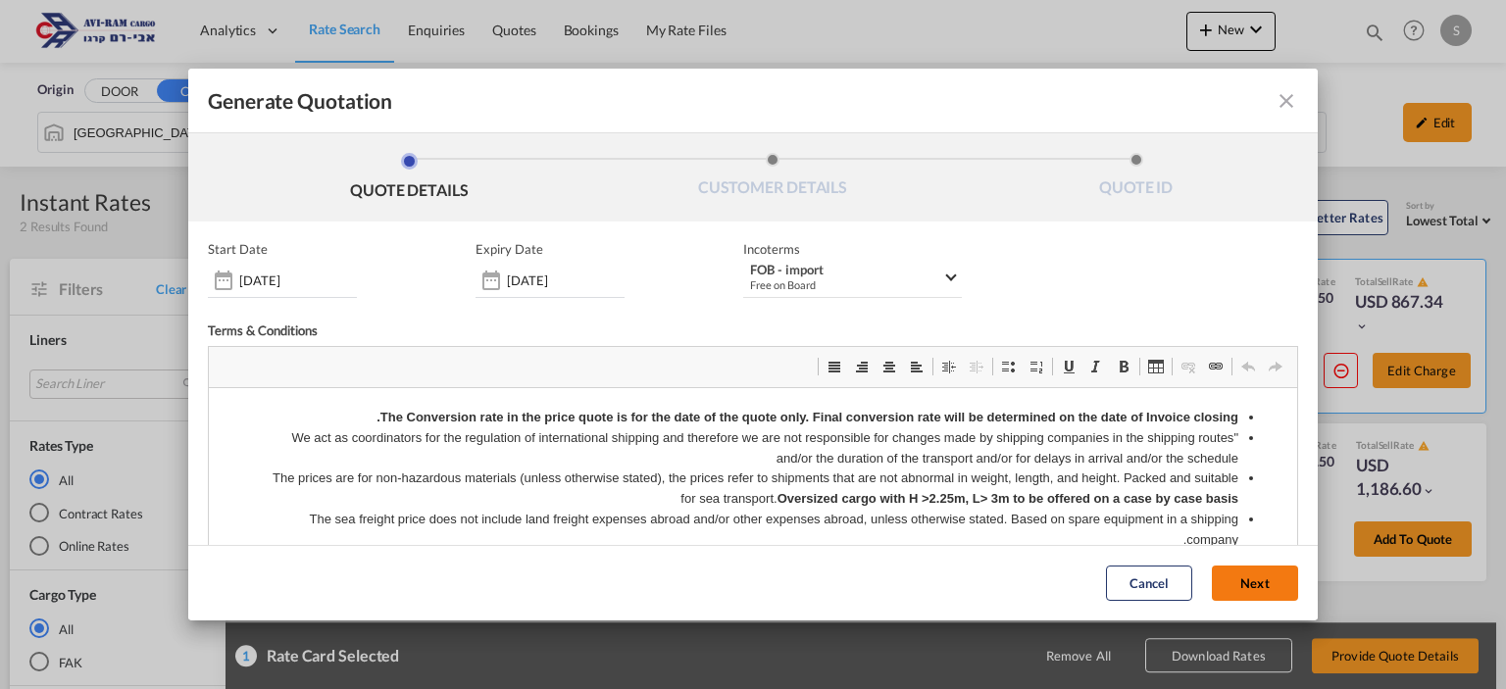
click at [1232, 585] on button "Next" at bounding box center [1255, 584] width 86 height 35
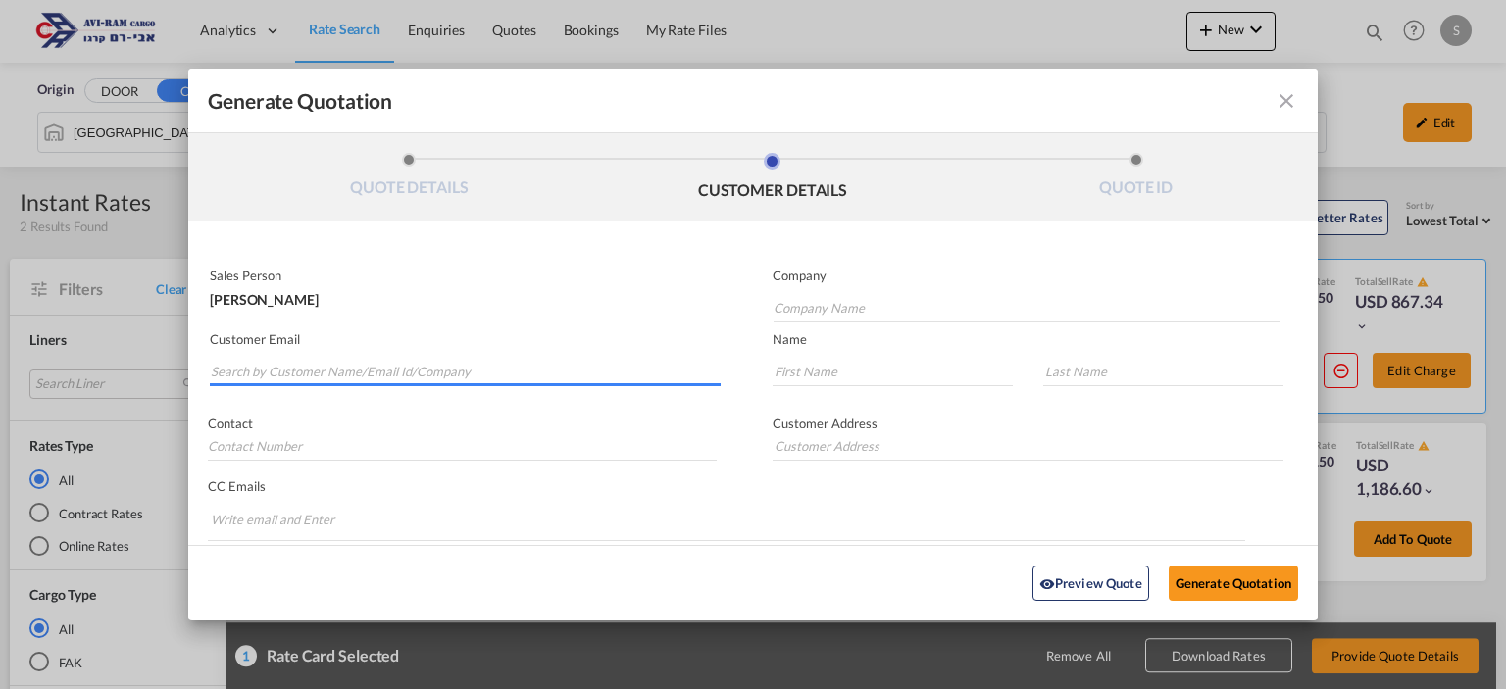
click at [440, 379] on input "Search by Customer Name/Email Id/Company" at bounding box center [466, 371] width 510 height 29
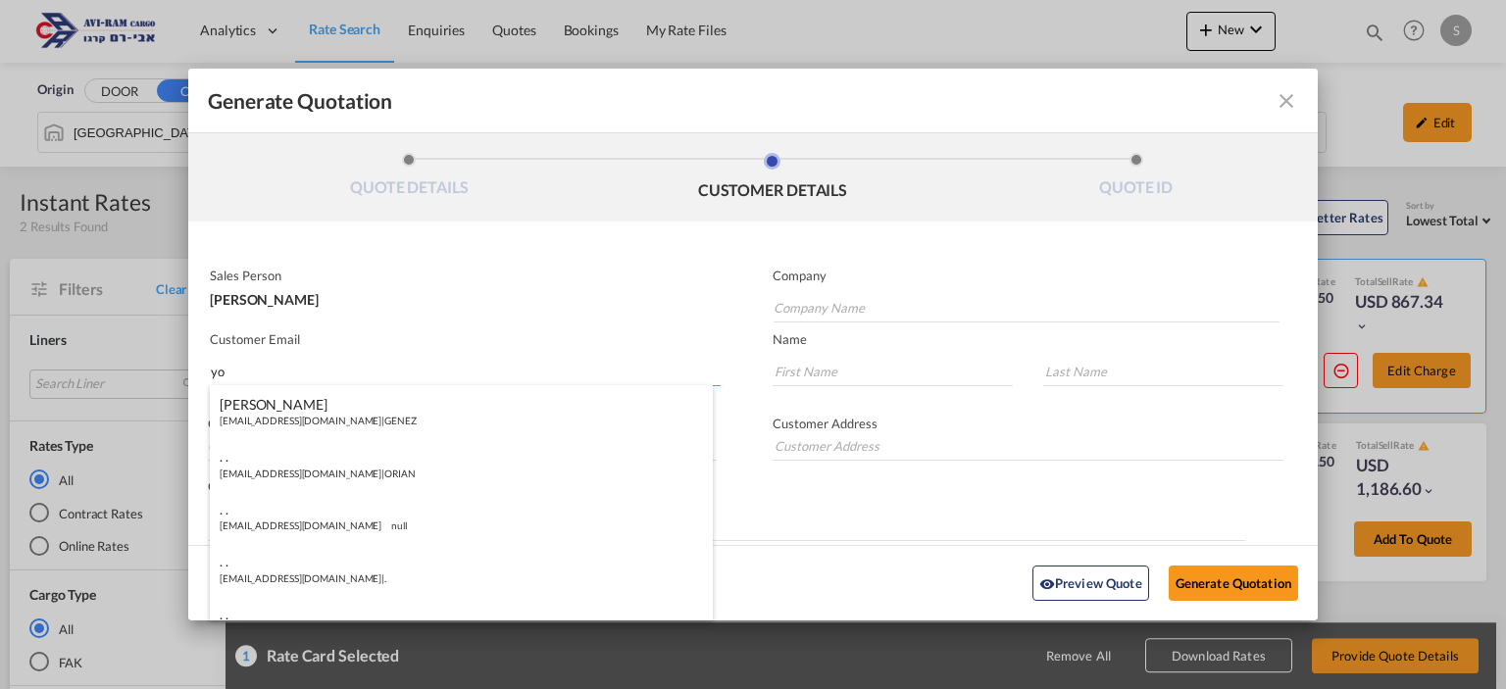
type input "y"
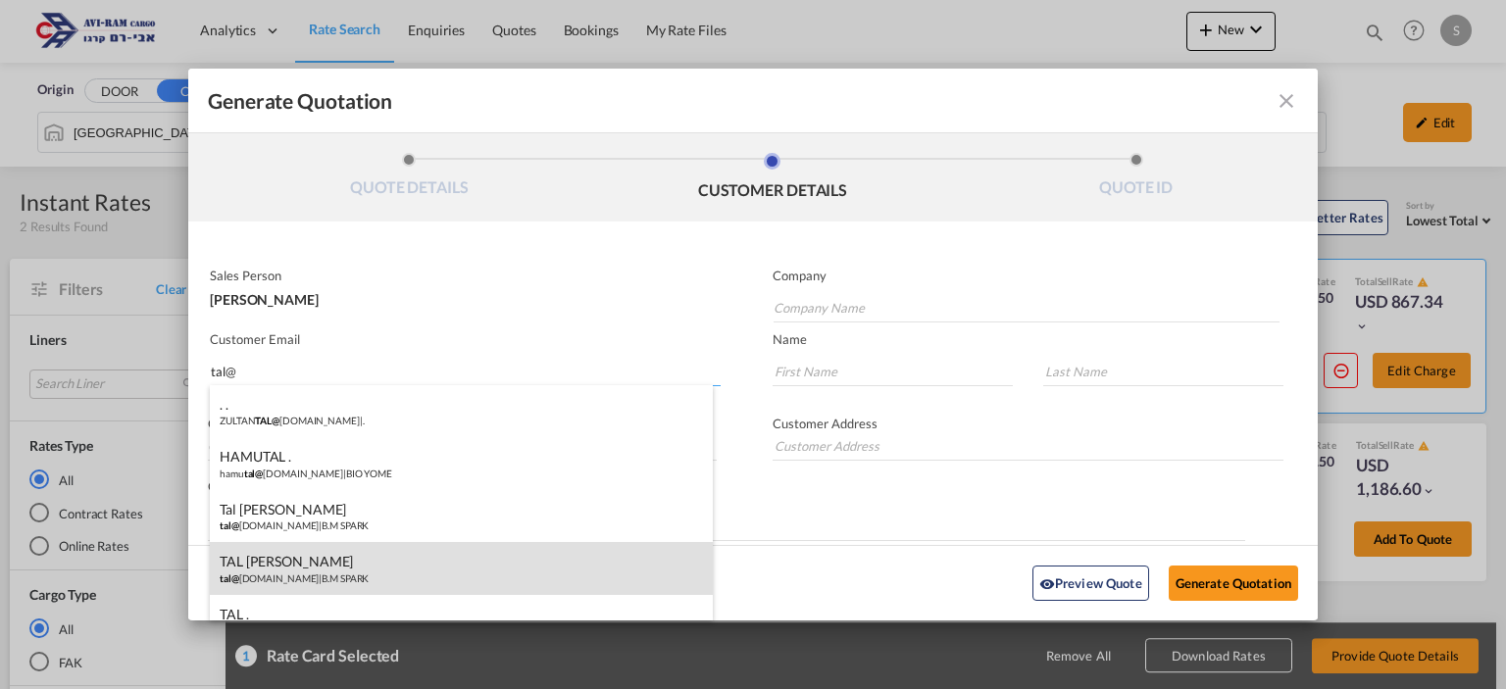
type input "tal@"
click at [364, 572] on div "TAL [PERSON_NAME] tal@ [DOMAIN_NAME] | B.M SPARK" at bounding box center [461, 568] width 503 height 53
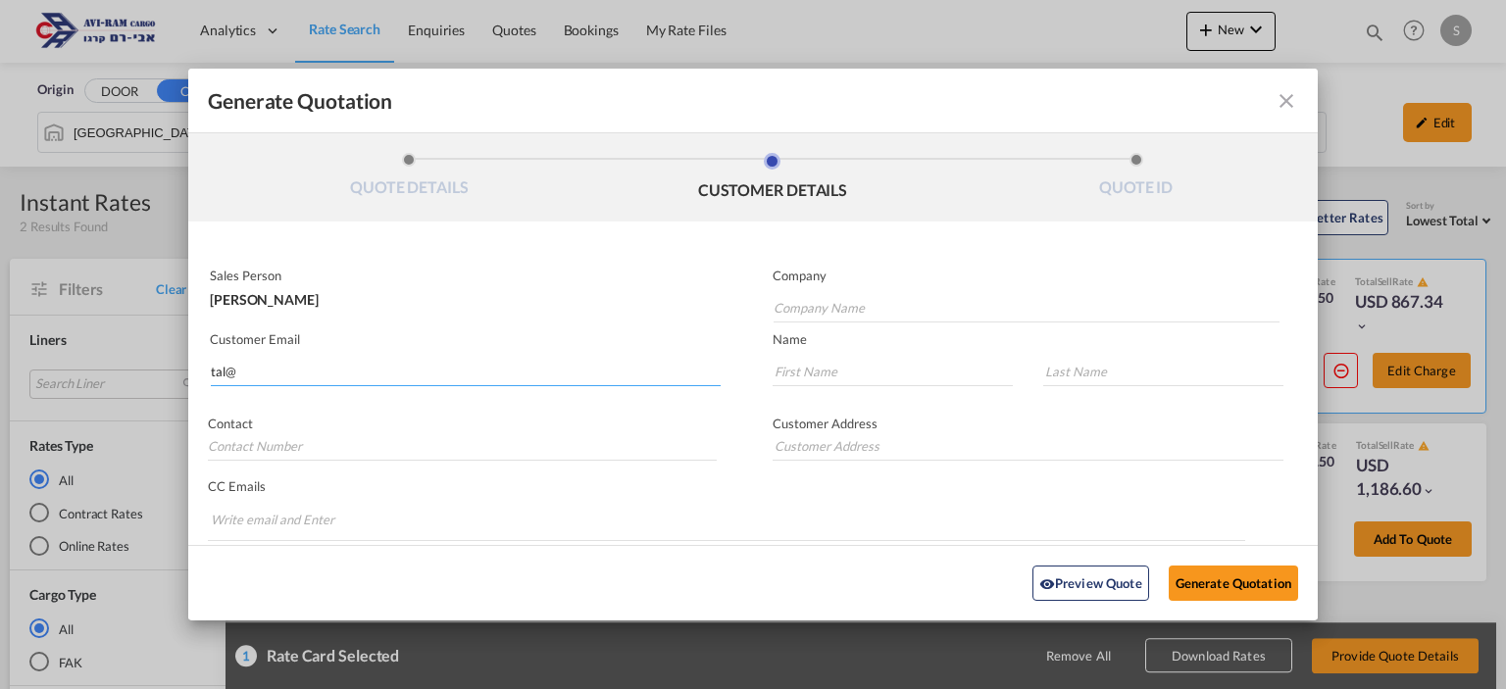
type input "B.M SPARK"
type input "[EMAIL_ADDRESS][DOMAIN_NAME]"
type input "TAL"
type input "[PERSON_NAME]"
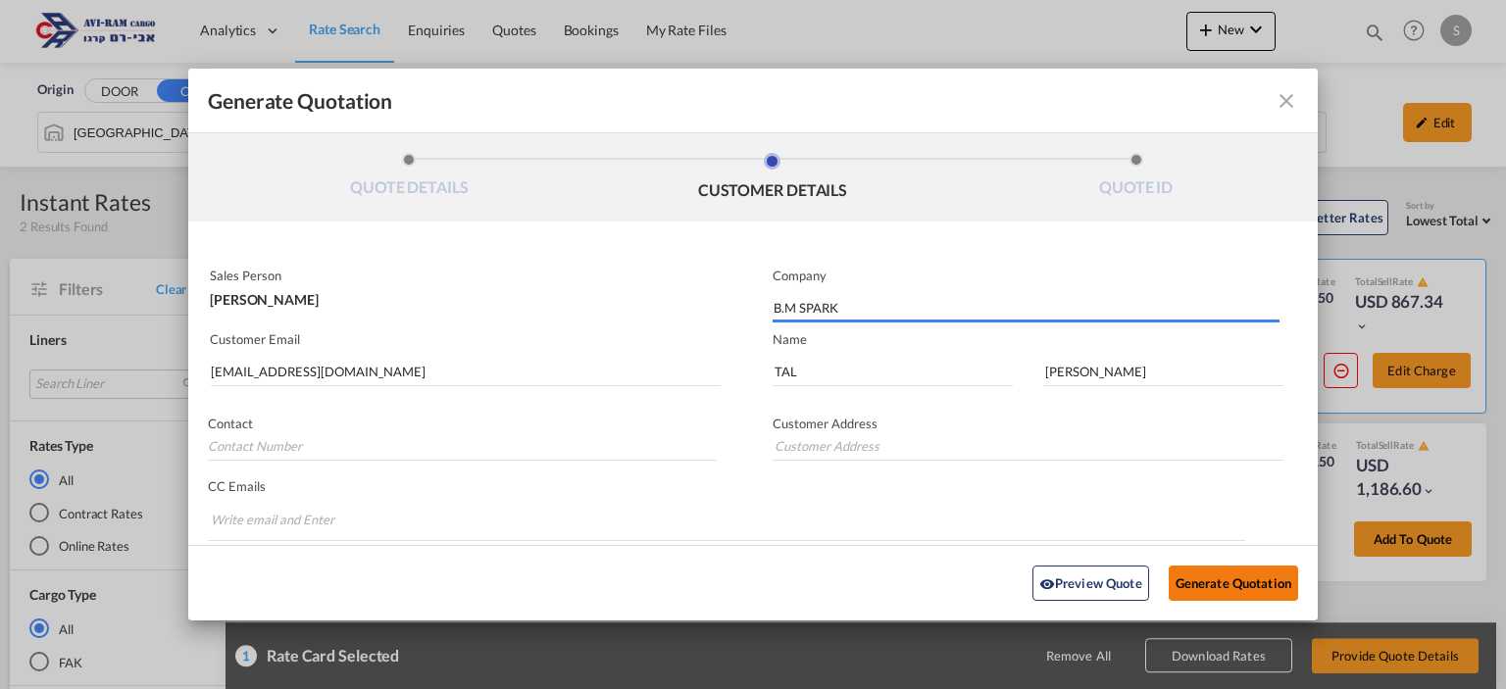
click at [1265, 593] on button "Generate Quotation" at bounding box center [1233, 583] width 129 height 35
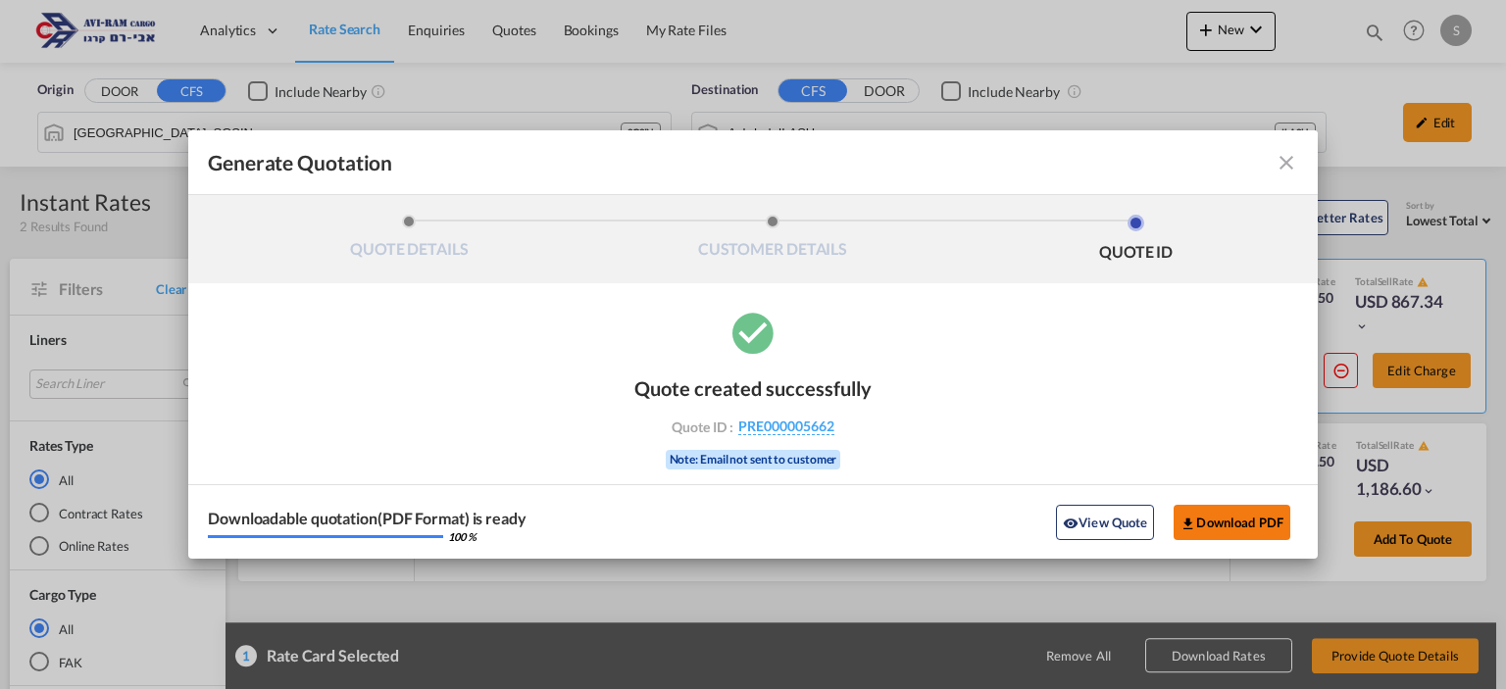
click at [1209, 524] on button "Download PDF" at bounding box center [1231, 522] width 117 height 35
